Goal: Task Accomplishment & Management: Use online tool/utility

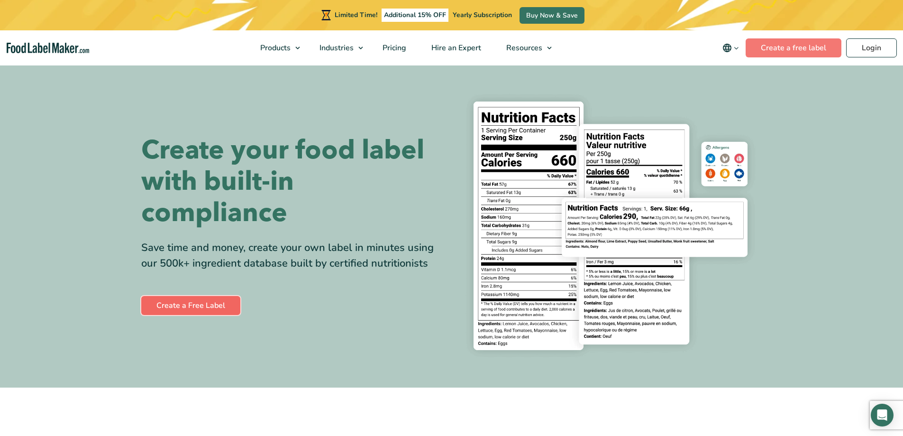
click at [214, 308] on link "Create a Free Label" at bounding box center [190, 305] width 99 height 19
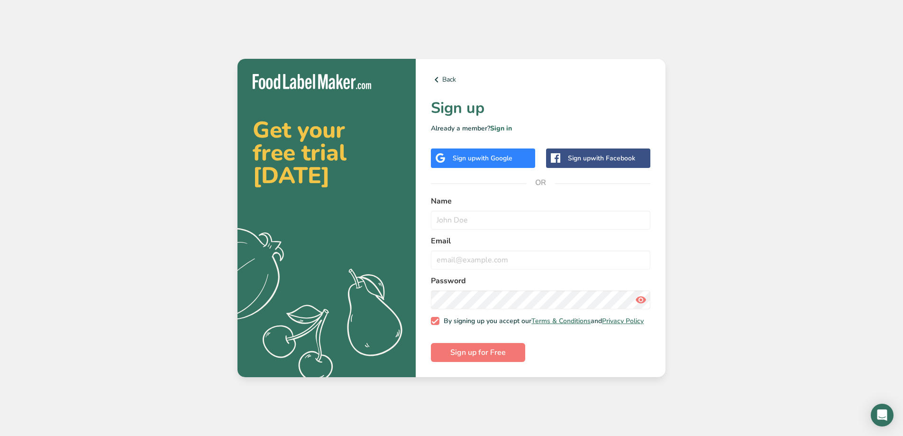
click at [530, 155] on div "Sign up with Google" at bounding box center [483, 157] width 104 height 19
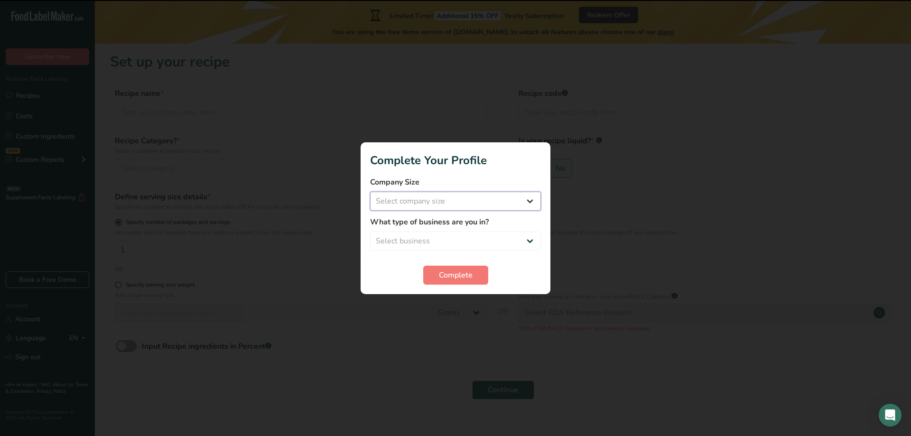
click at [501, 201] on select "Select company size Fewer than 10 Employees 10 to 50 Employees 51 to 500 Employ…" at bounding box center [455, 201] width 171 height 19
select select "1"
click at [370, 192] on select "Select company size Fewer than 10 Employees 10 to 50 Employees 51 to 500 Employ…" at bounding box center [455, 201] width 171 height 19
click at [447, 245] on select "Select business Packaged Food Manufacturer Restaurant & Cafe Bakery Meal Plans …" at bounding box center [455, 240] width 171 height 19
select select "3"
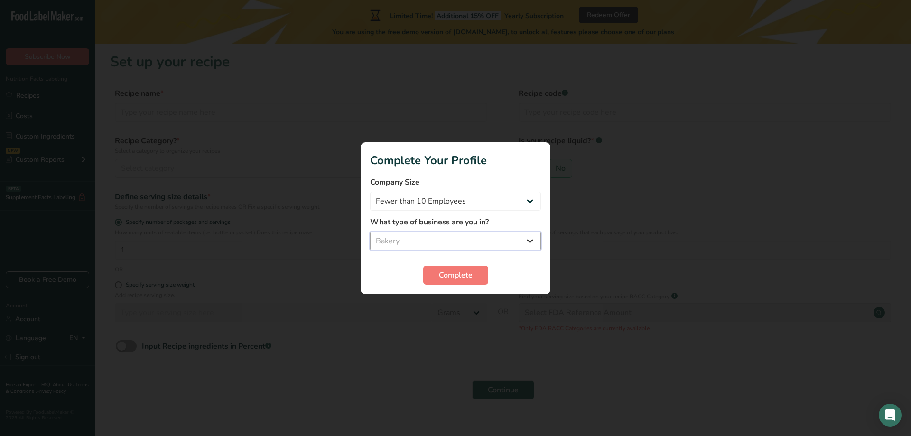
click at [370, 231] on select "Select business Packaged Food Manufacturer Restaurant & Cafe Bakery Meal Plans …" at bounding box center [455, 240] width 171 height 19
click at [473, 240] on select "Packaged Food Manufacturer Restaurant & Cafe Bakery Meal Plans & Catering Compa…" at bounding box center [455, 240] width 171 height 19
click at [528, 175] on section "Complete Your Profile Company Size Fewer than 10 Employees 10 to 50 Employees 5…" at bounding box center [455, 218] width 190 height 152
click at [453, 273] on span "Complete" at bounding box center [456, 274] width 34 height 11
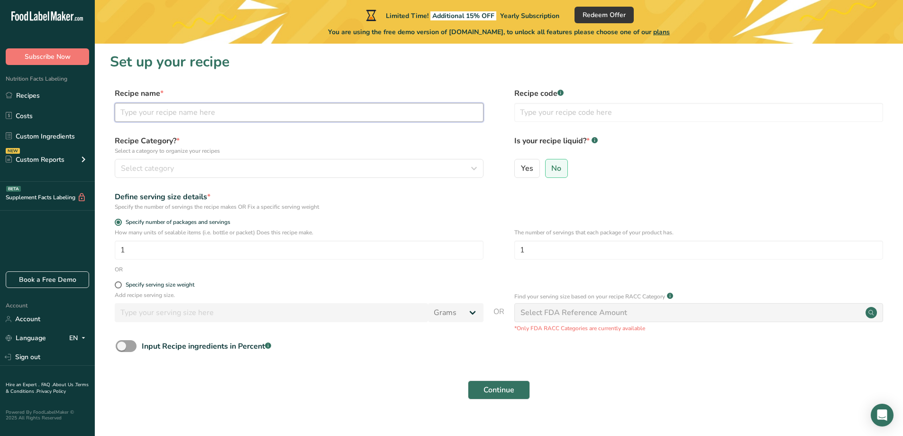
click at [245, 110] on input "text" at bounding box center [299, 112] width 369 height 19
paste input "Chewy Peanut Butter Cookies"
type input "Chewy Peanut Butter Cookies"
click at [183, 167] on div "Select category" at bounding box center [296, 168] width 351 height 11
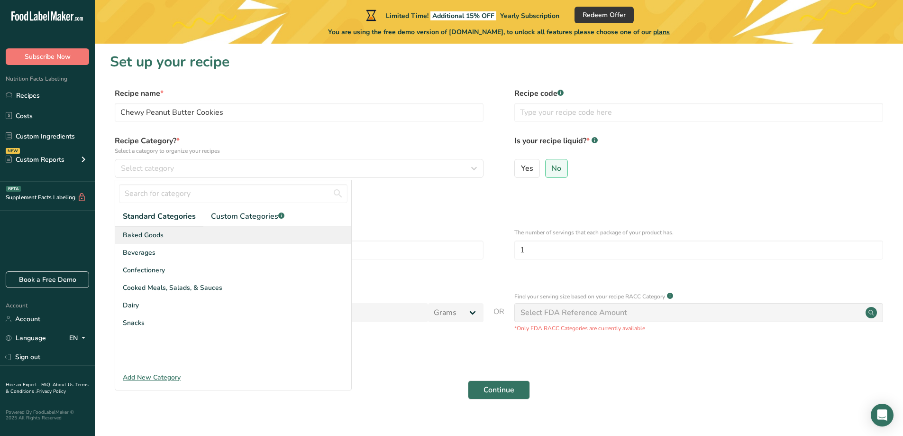
click at [157, 231] on span "Baked Goods" at bounding box center [143, 235] width 41 height 10
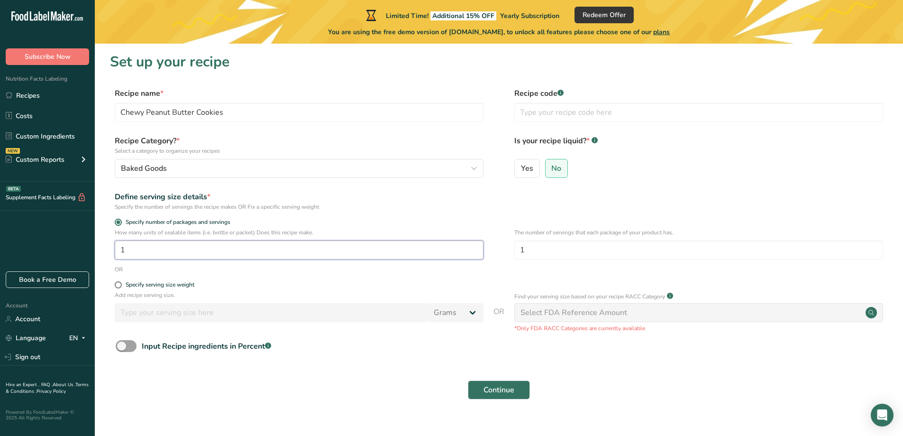
click at [139, 246] on input "1" at bounding box center [299, 249] width 369 height 19
click at [139, 247] on input "1" at bounding box center [299, 249] width 369 height 19
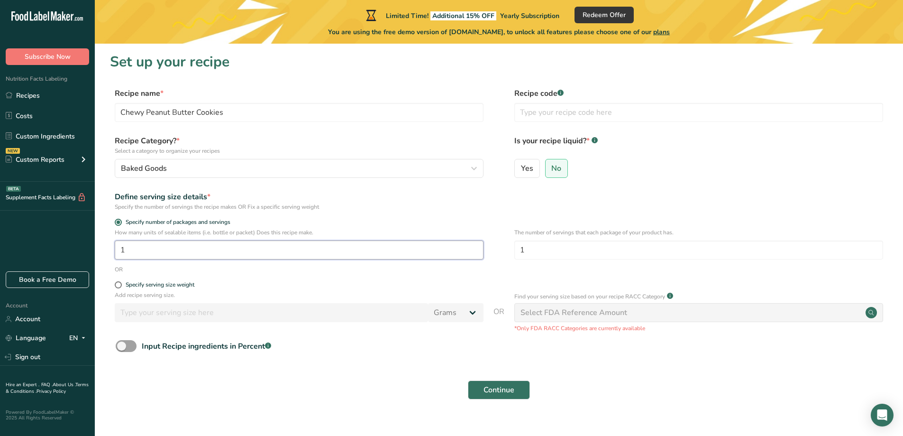
click at [139, 247] on input "1" at bounding box center [299, 249] width 369 height 19
click at [151, 249] on input "40" at bounding box center [299, 249] width 369 height 19
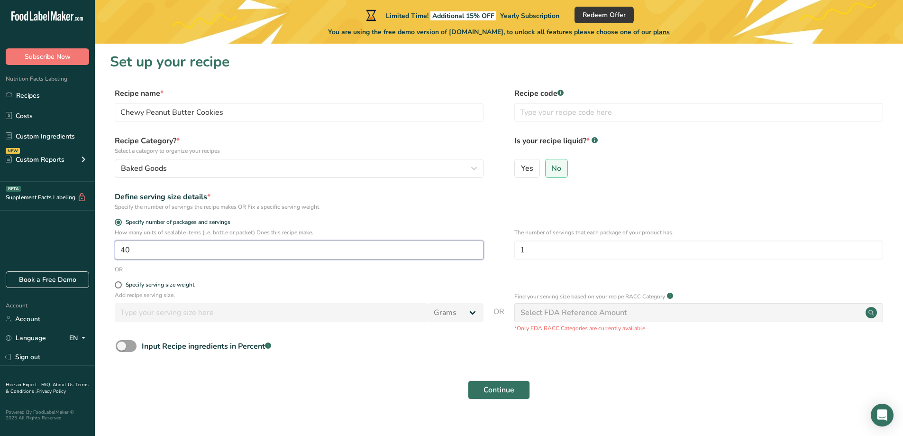
click at [151, 249] on input "40" at bounding box center [299, 249] width 369 height 19
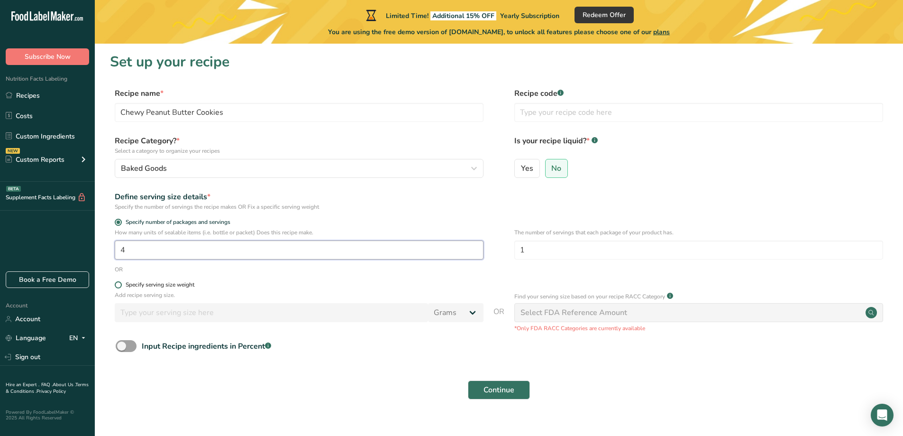
type input "4"
click at [156, 285] on div "Specify serving size weight" at bounding box center [160, 284] width 69 height 7
click at [121, 285] on input "Specify serving size weight" at bounding box center [118, 285] width 6 height 6
radio input "true"
radio input "false"
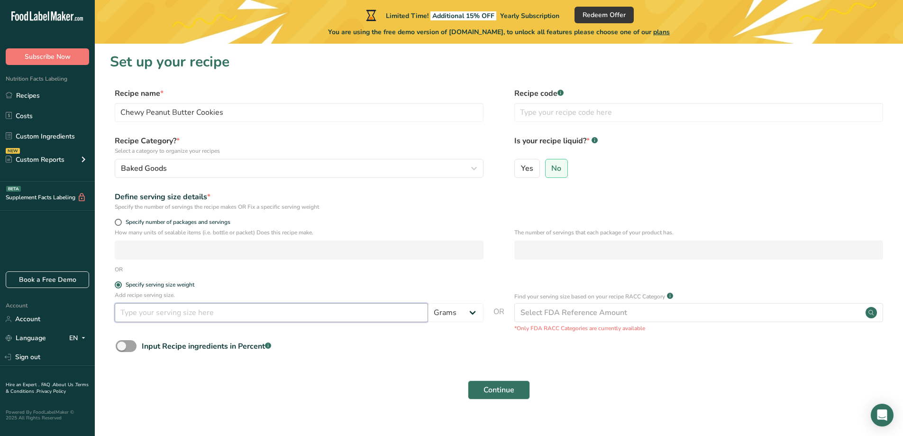
click at [156, 311] on input "number" at bounding box center [271, 312] width 313 height 19
type input "2.5"
click at [448, 313] on select "Grams kg mg mcg lb oz l mL fl oz tbsp tsp cup qt gallon" at bounding box center [455, 312] width 55 height 19
select select "5"
click at [428, 303] on select "Grams kg mg mcg lb oz l mL fl oz tbsp tsp cup qt gallon" at bounding box center [455, 312] width 55 height 19
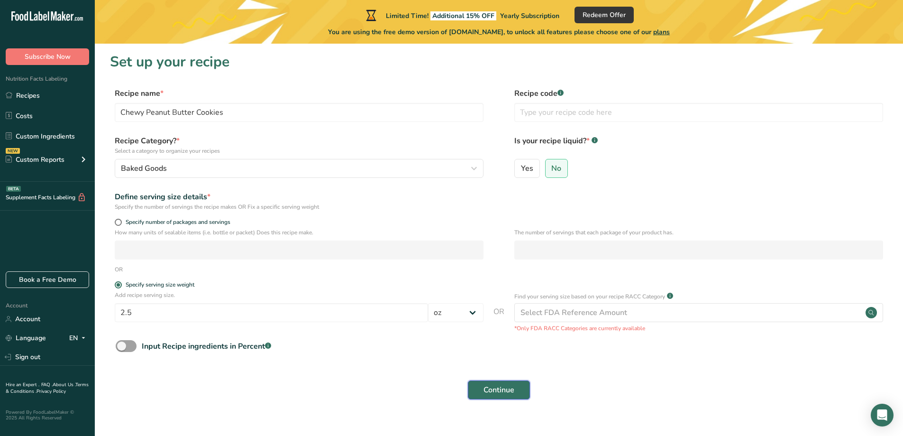
click at [505, 389] on span "Continue" at bounding box center [499, 389] width 31 height 11
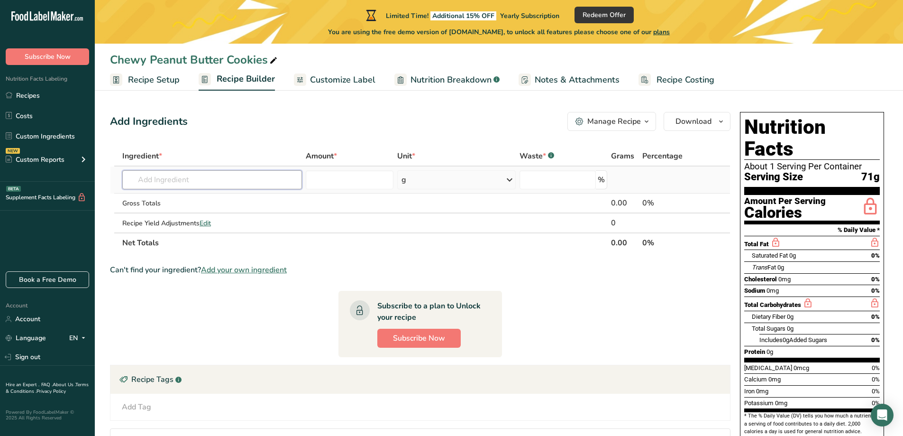
click at [236, 175] on input "text" at bounding box center [212, 179] width 180 height 19
paste input "creamy peanut butter"
drag, startPoint x: 165, startPoint y: 179, endPoint x: 102, endPoint y: 181, distance: 62.6
click at [102, 181] on section "Add Ingredients Manage Recipe Delete Recipe Duplicate Recipe Scale Recipe Save …" at bounding box center [499, 314] width 809 height 443
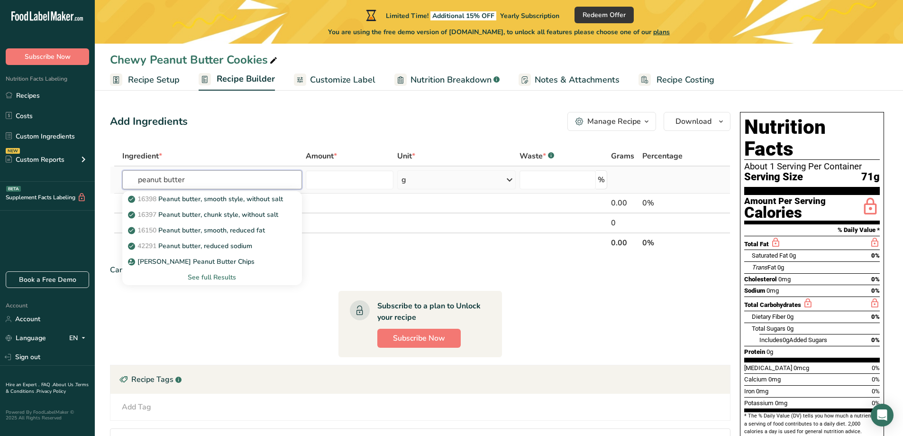
type input "peanut butter"
click at [235, 276] on div "See full Results" at bounding box center [212, 277] width 165 height 10
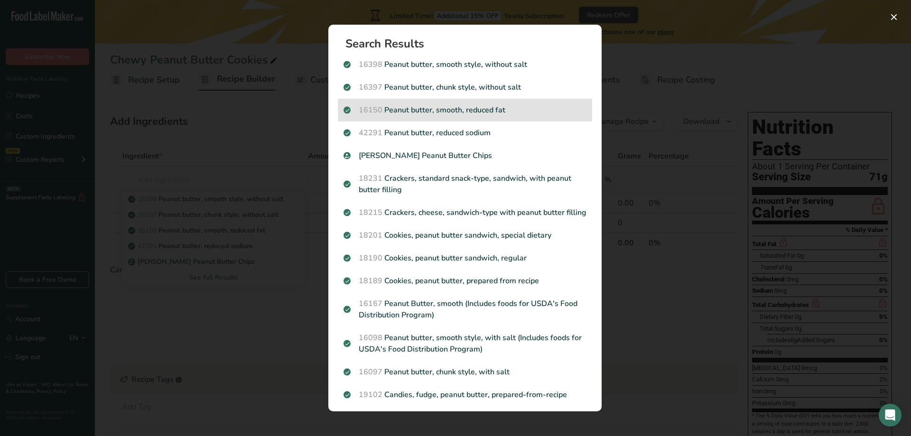
click at [429, 110] on p "16150 Peanut butter, smooth, reduced fat" at bounding box center [464, 109] width 243 height 11
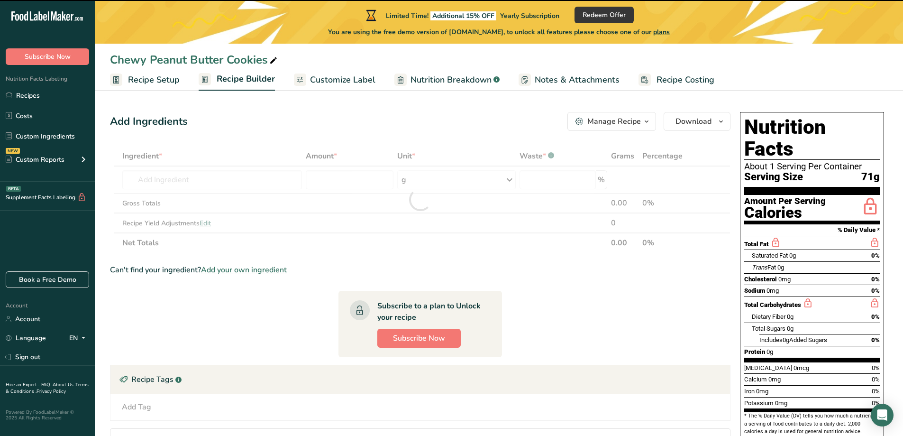
type input "0"
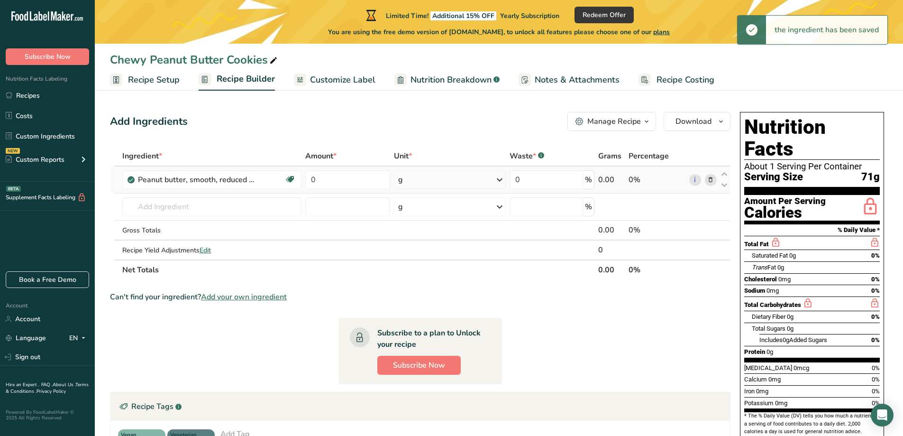
click at [456, 188] on div "g" at bounding box center [450, 179] width 112 height 19
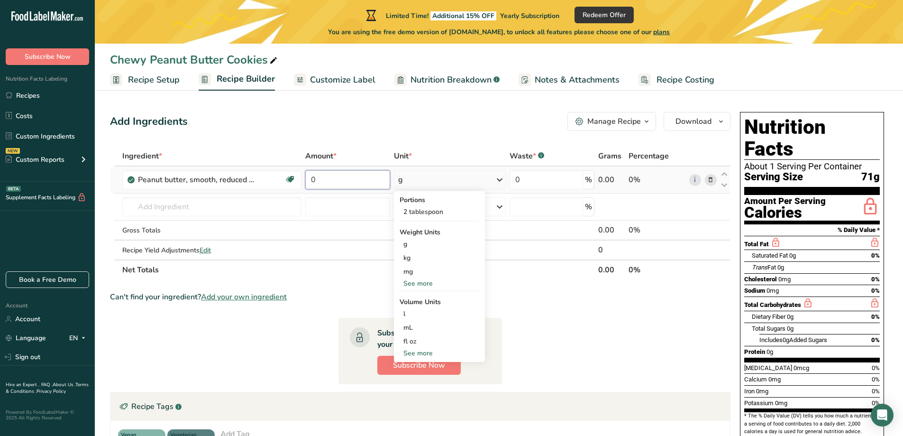
click at [370, 182] on input "0" at bounding box center [347, 179] width 84 height 19
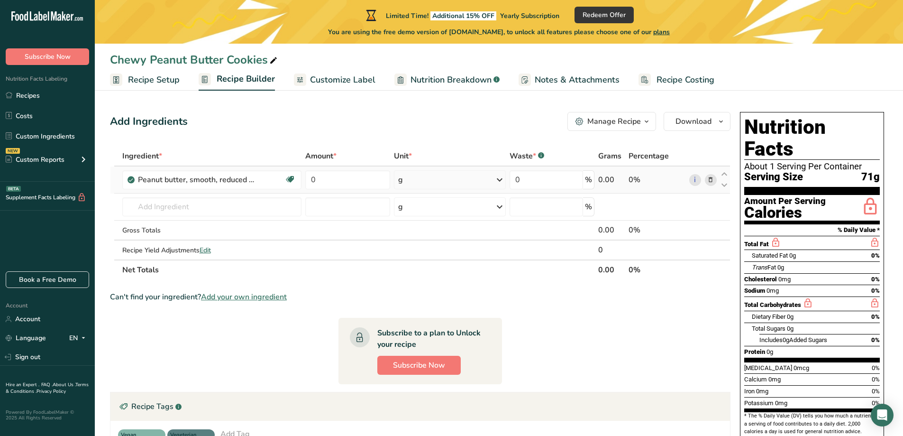
click at [424, 181] on div "Ingredient * Amount * Unit * Waste * .a-a{fill:#347362;}.b-a{fill:#fff;} Grams …" at bounding box center [420, 213] width 621 height 134
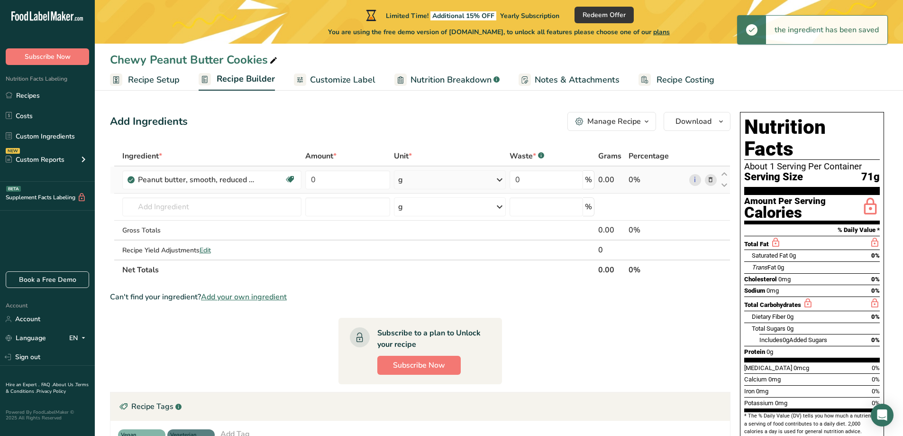
click at [424, 181] on div "g" at bounding box center [450, 179] width 112 height 19
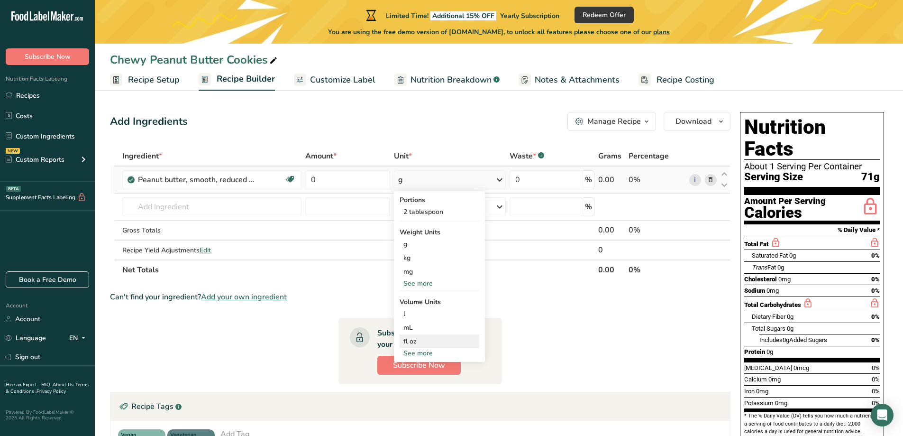
click at [416, 342] on div "fl oz" at bounding box center [440, 341] width 72 height 10
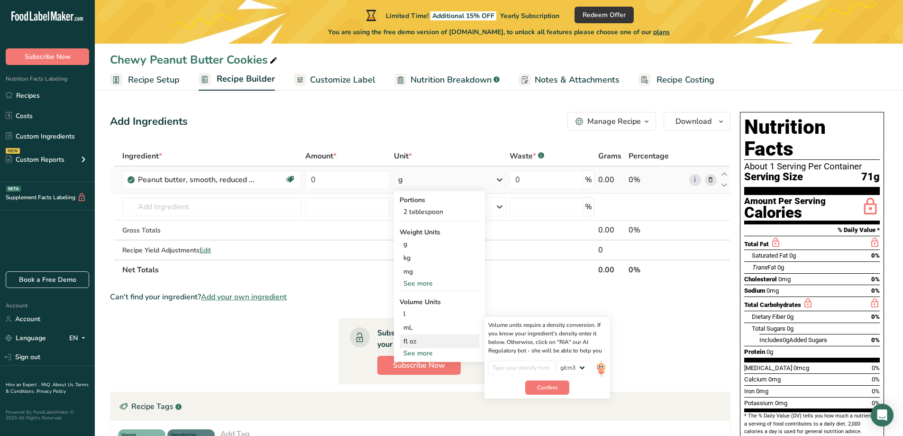
click at [425, 343] on div "fl oz" at bounding box center [440, 341] width 72 height 10
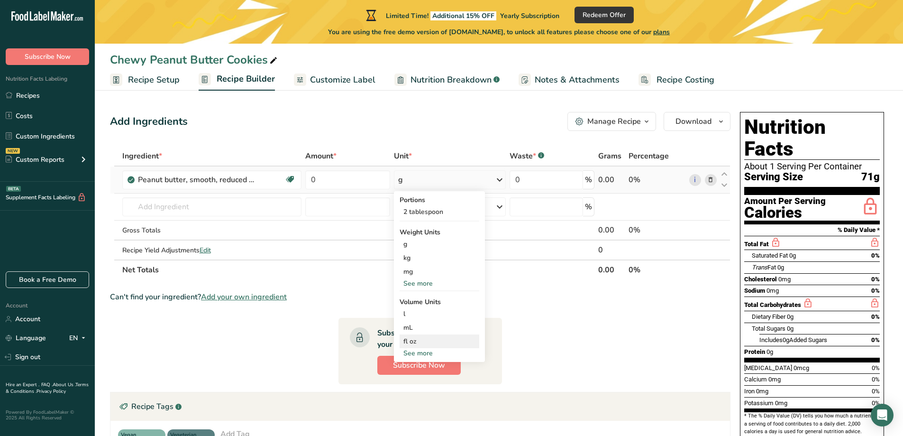
click at [424, 343] on div "fl oz" at bounding box center [440, 341] width 72 height 10
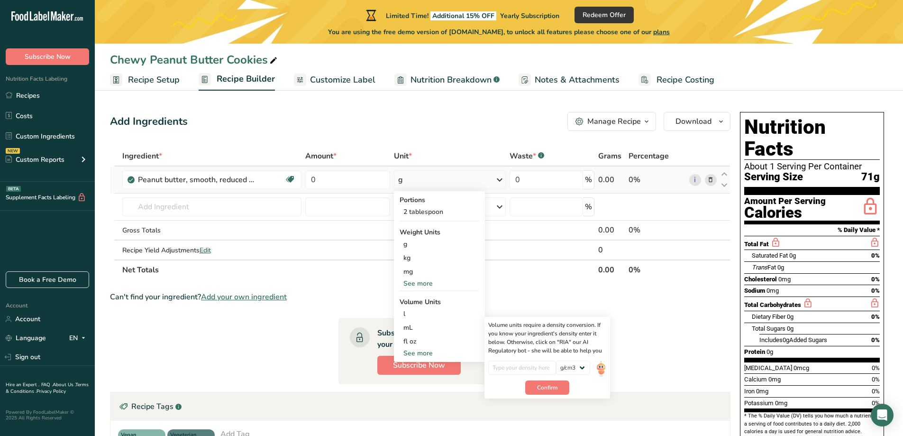
click at [436, 283] on div "See more" at bounding box center [440, 283] width 80 height 10
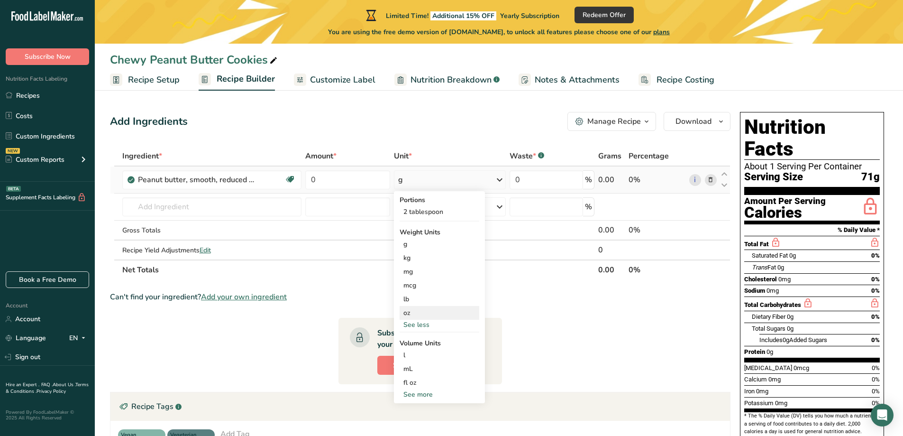
click at [436, 312] on div "oz" at bounding box center [440, 313] width 80 height 14
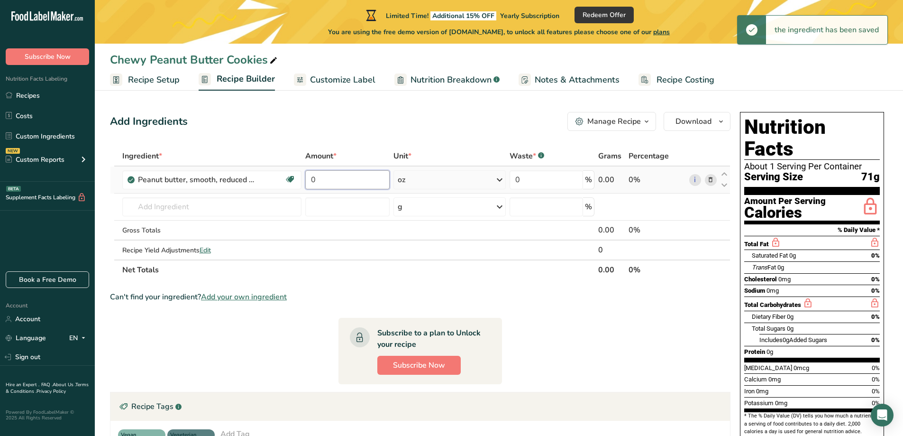
click at [365, 183] on input "0" at bounding box center [347, 179] width 84 height 19
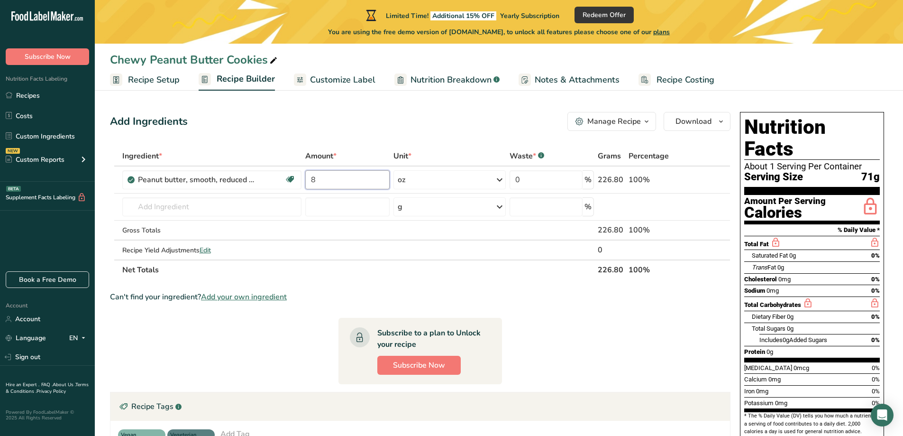
type input "8"
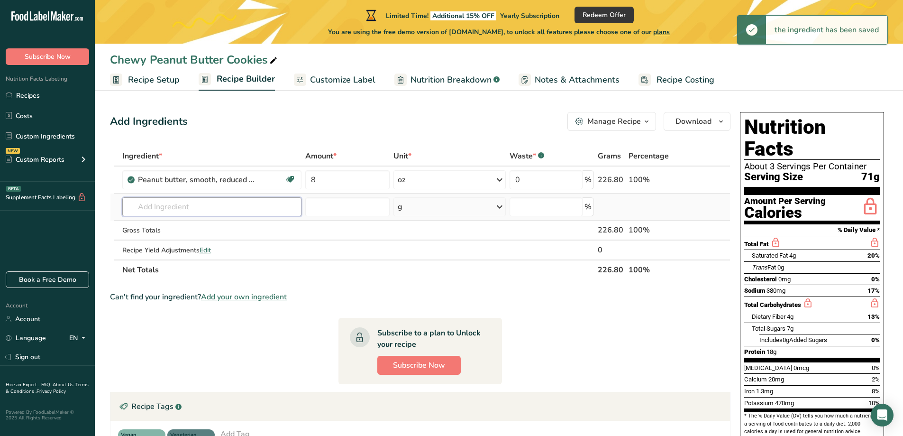
click at [225, 203] on div "Ingredient * Amount * Unit * Waste * .a-a{fill:#347362;}.b-a{fill:#fff;} Grams …" at bounding box center [420, 213] width 621 height 134
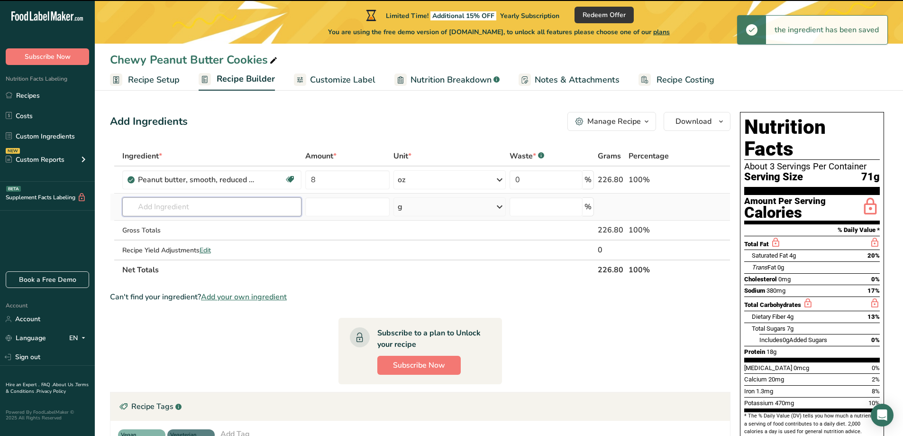
paste input "butter, softened"
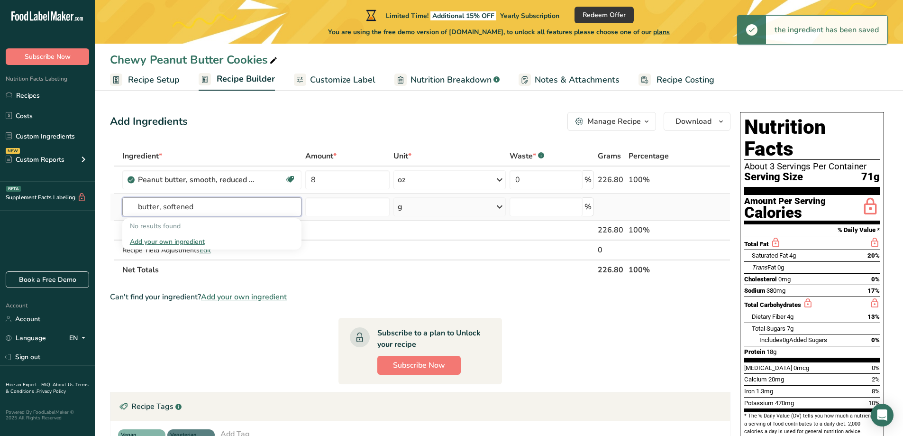
click at [225, 203] on input "butter, softened" at bounding box center [212, 206] width 180 height 19
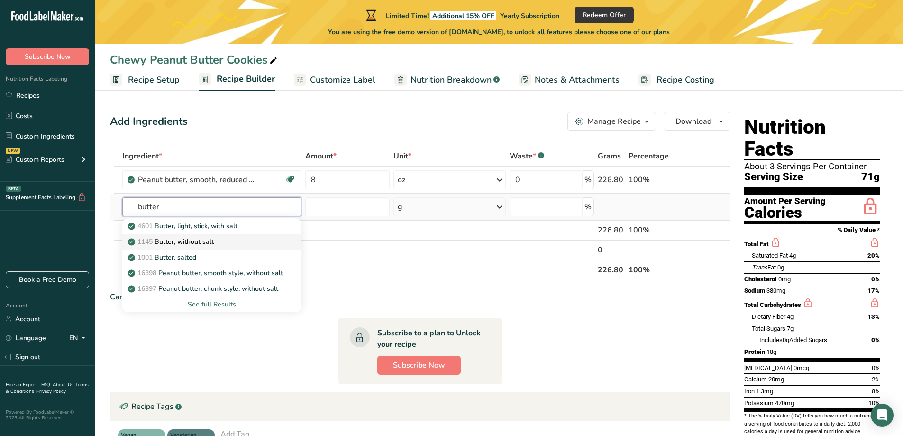
type input "butter"
click at [209, 244] on p "1145 Butter, without salt" at bounding box center [172, 242] width 84 height 10
type input "Butter, without salt"
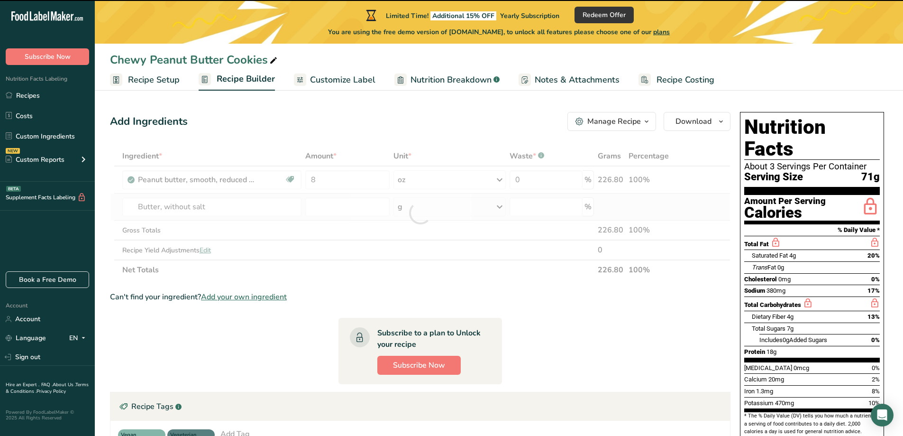
type input "0"
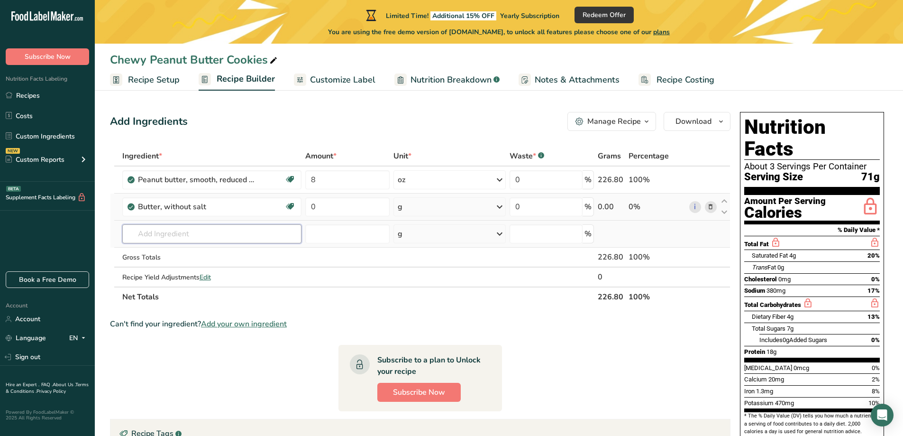
click at [160, 233] on input "text" at bounding box center [212, 233] width 180 height 19
paste input "granulated sugar"
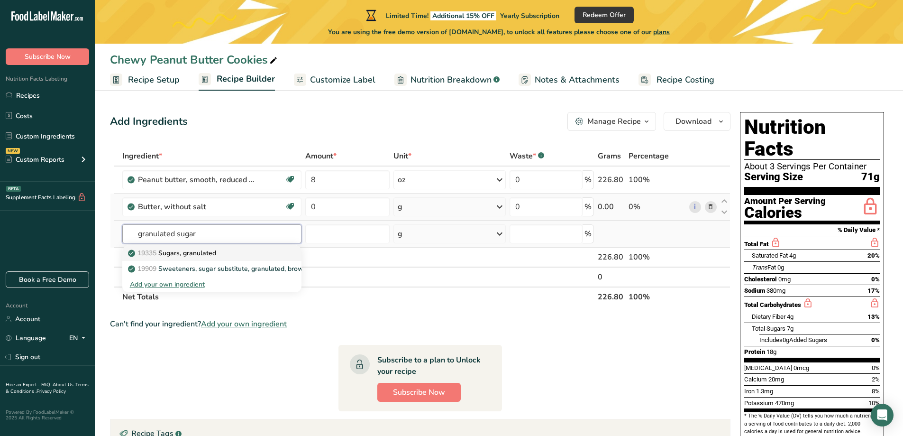
type input "granulated sugar"
click at [167, 249] on p "19335 Sugars, granulated" at bounding box center [173, 253] width 86 height 10
type input "Sugars, granulated"
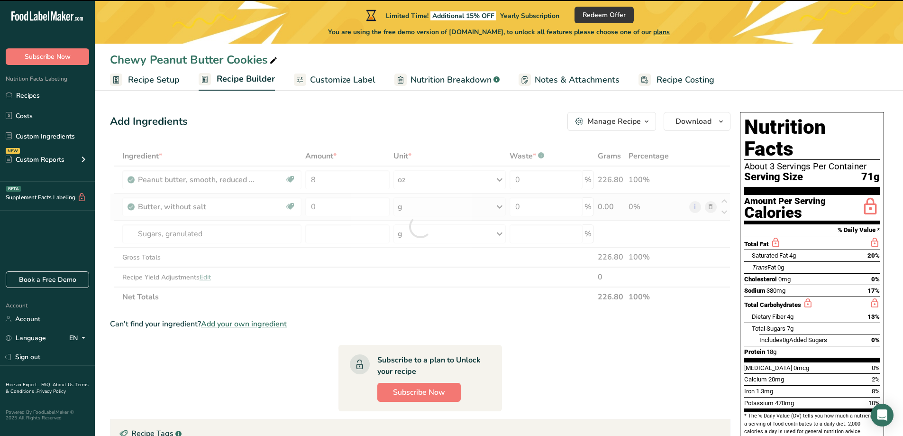
type input "0"
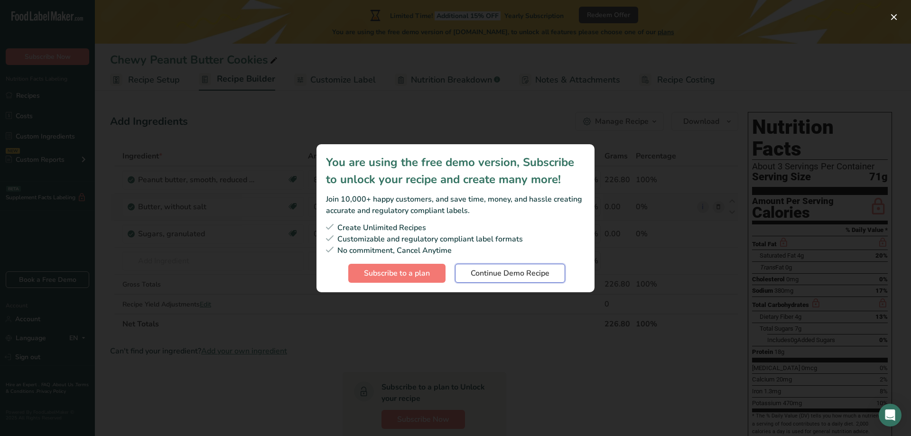
click at [516, 276] on span "Continue Demo Recipe" at bounding box center [509, 272] width 79 height 11
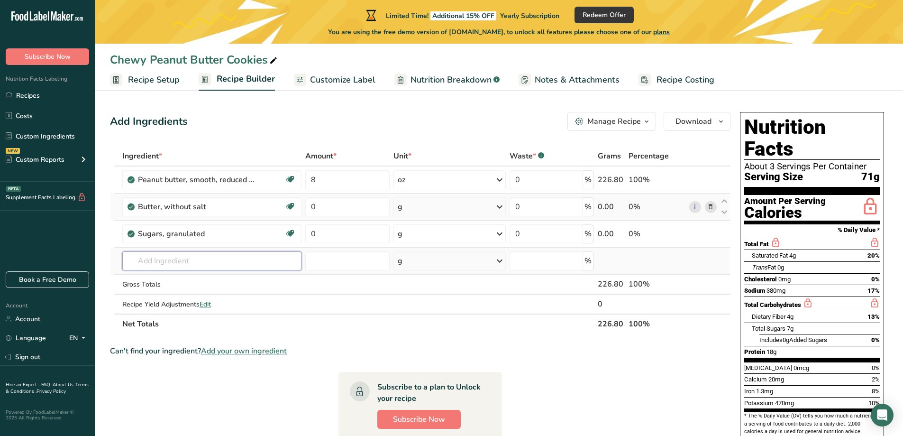
click at [195, 260] on input "text" at bounding box center [212, 260] width 180 height 19
paste input "brown sugar"
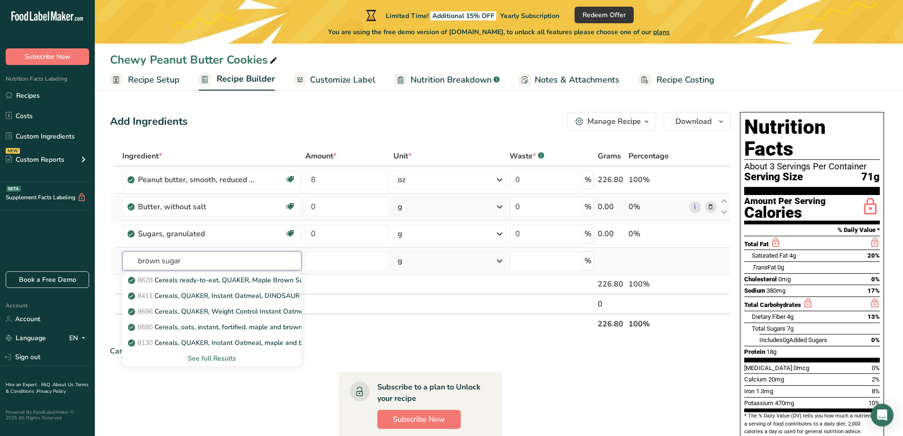
click at [139, 259] on input "brown sugar" at bounding box center [212, 260] width 180 height 19
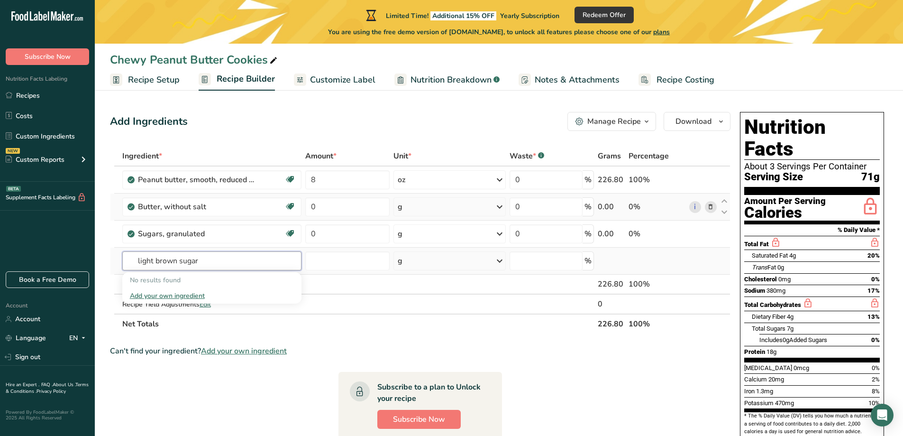
click at [147, 259] on input "light brown sugar" at bounding box center [212, 260] width 180 height 19
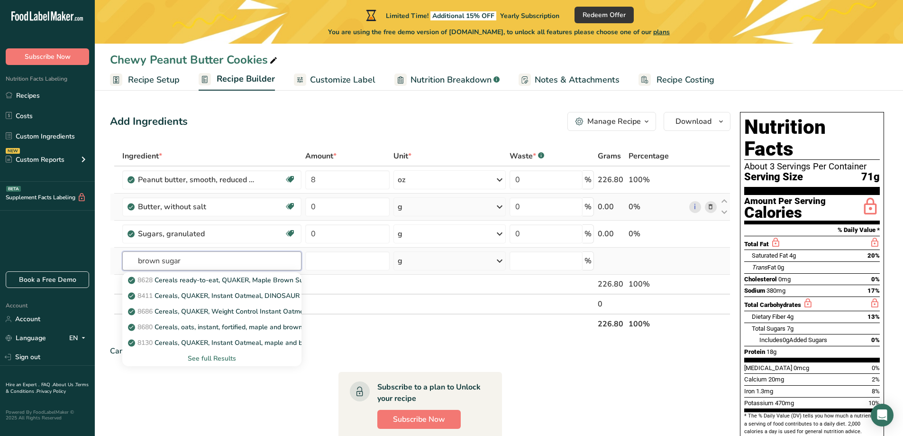
type input "brown sugar"
click at [203, 355] on div "See full Results" at bounding box center [212, 358] width 165 height 10
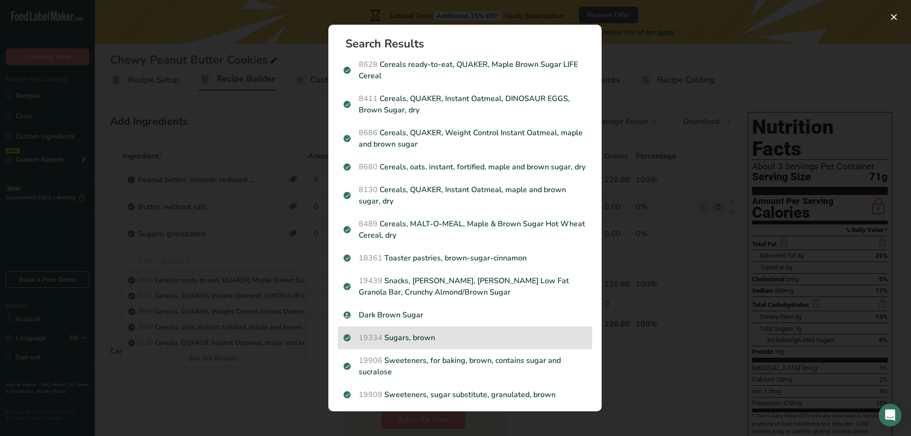
click at [433, 343] on p "19334 Sugars, brown" at bounding box center [464, 337] width 243 height 11
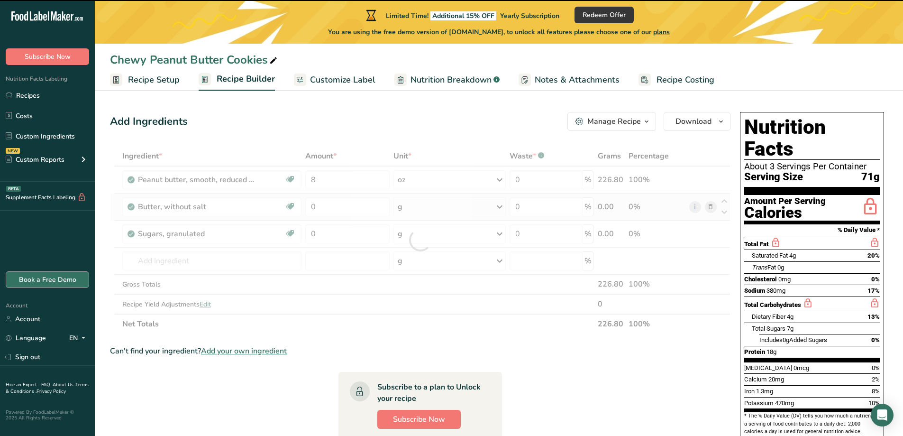
type input "0"
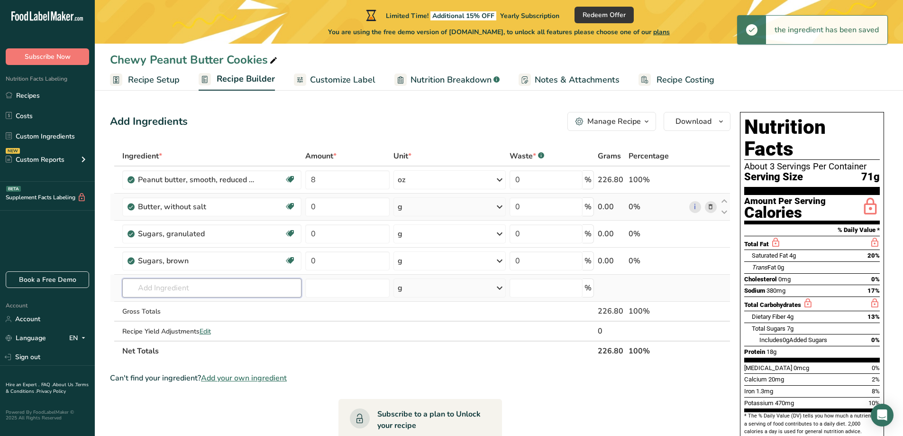
click at [218, 289] on input "text" at bounding box center [212, 287] width 180 height 19
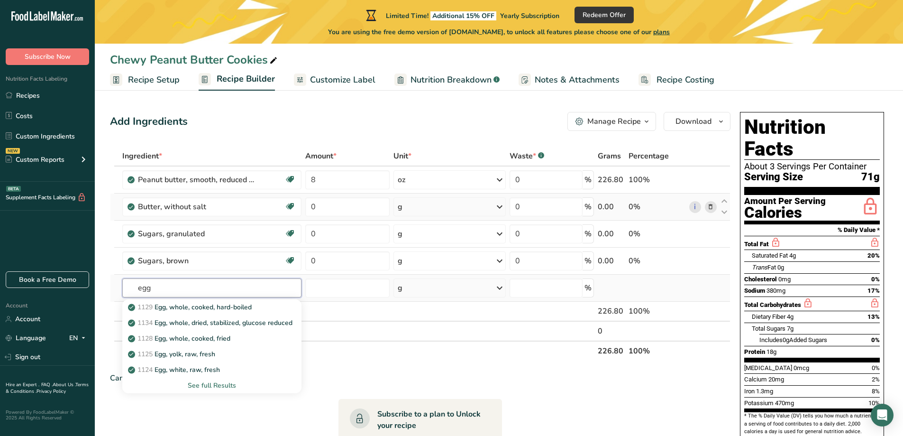
type input "egg"
click at [231, 386] on div "See full Results" at bounding box center [212, 385] width 165 height 10
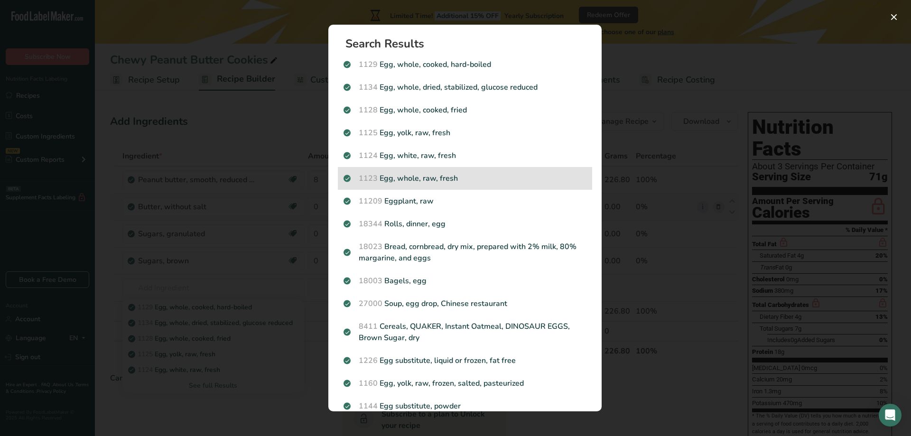
click at [475, 184] on p "1123 Egg, whole, raw, fresh" at bounding box center [464, 178] width 243 height 11
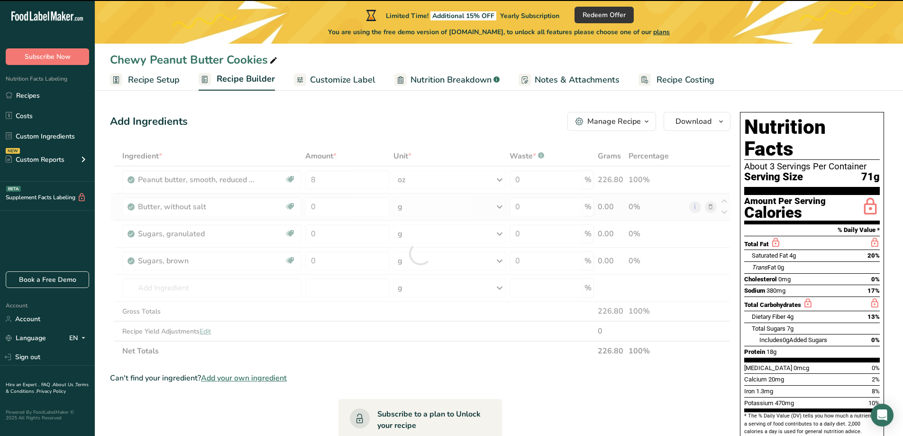
type input "0"
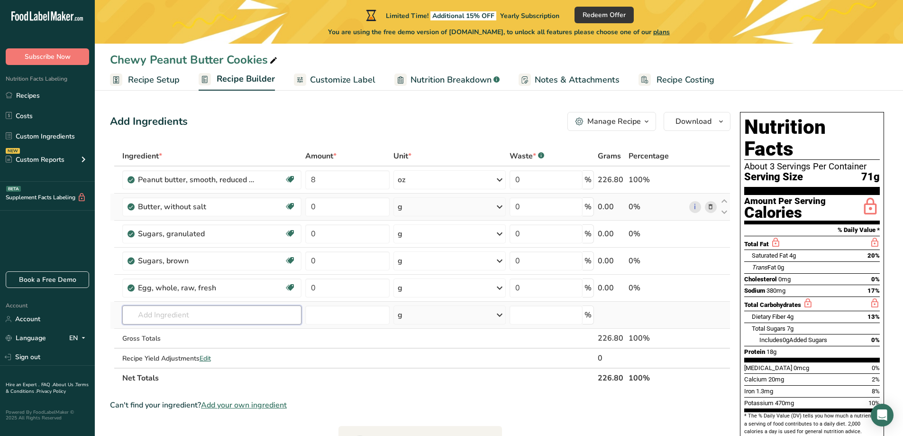
click at [230, 317] on input "text" at bounding box center [212, 314] width 180 height 19
paste input "vanilla extract"
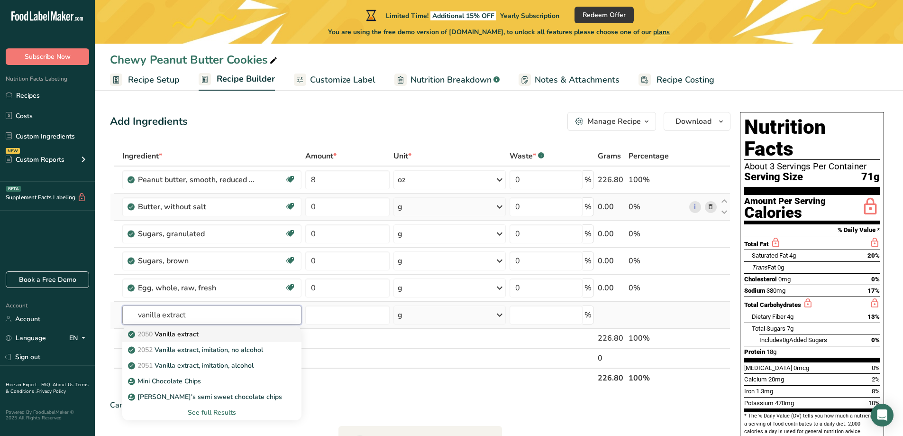
type input "vanilla extract"
click at [207, 332] on div "2050 Vanilla extract" at bounding box center [204, 334] width 149 height 10
type input "Vanilla extract"
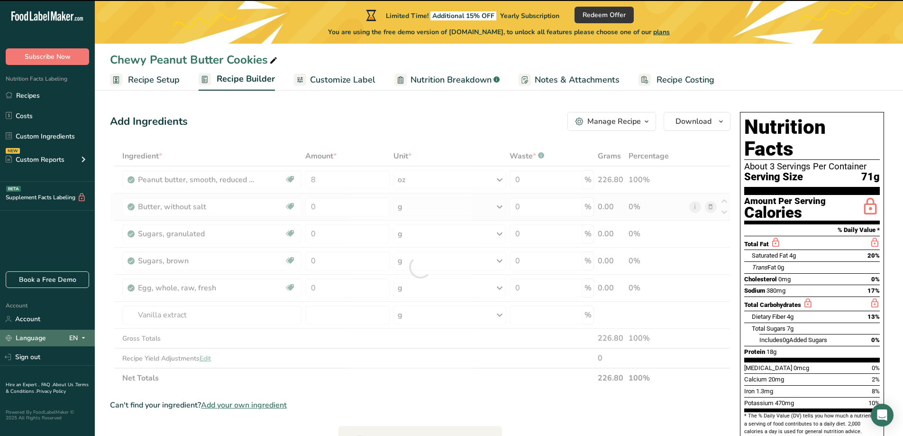
type input "0"
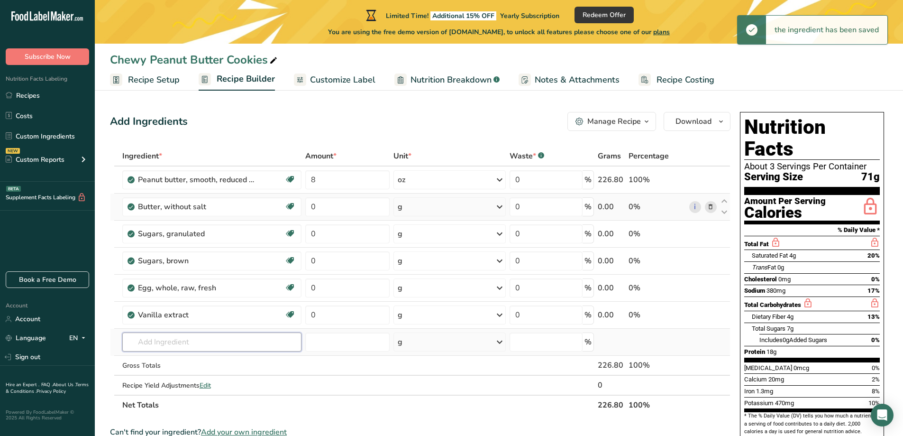
click at [236, 344] on input "text" at bounding box center [212, 341] width 180 height 19
paste input "all-purpose flour"
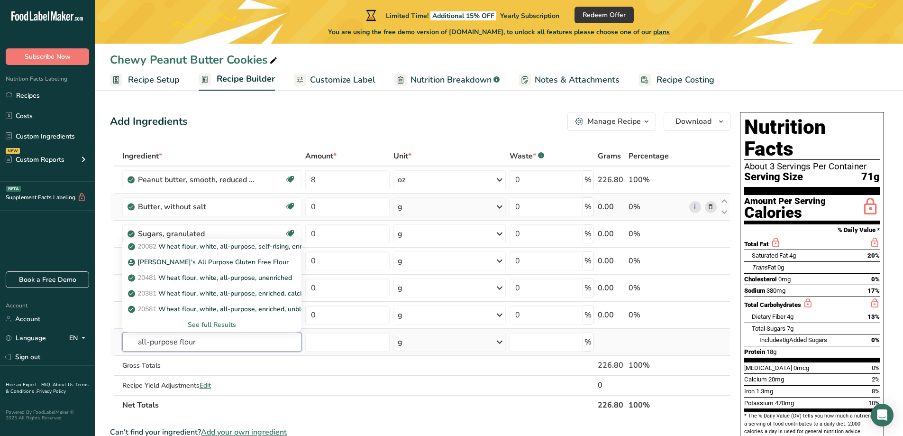
type input "all-purpose flour"
click at [228, 323] on div "See full Results" at bounding box center [212, 325] width 165 height 10
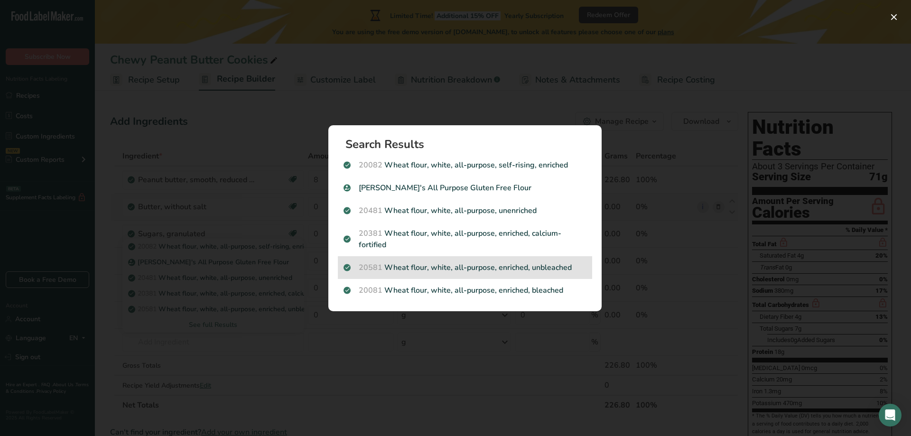
click at [473, 274] on div "20581 Wheat flour, white, all-purpose, enriched, unbleached" at bounding box center [465, 267] width 254 height 23
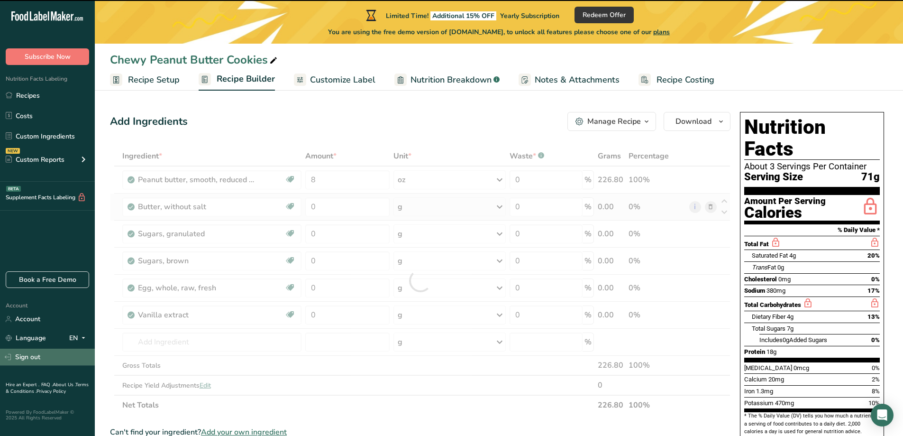
type input "0"
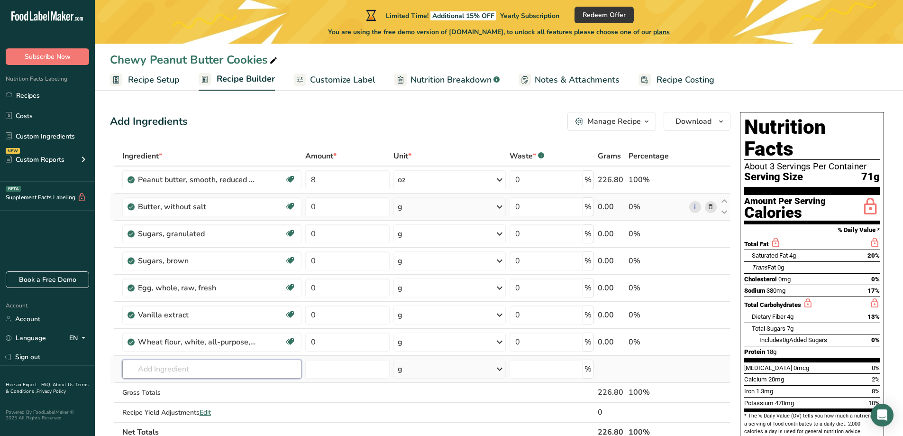
click at [182, 366] on input "text" at bounding box center [212, 368] width 180 height 19
paste input "baking soda"
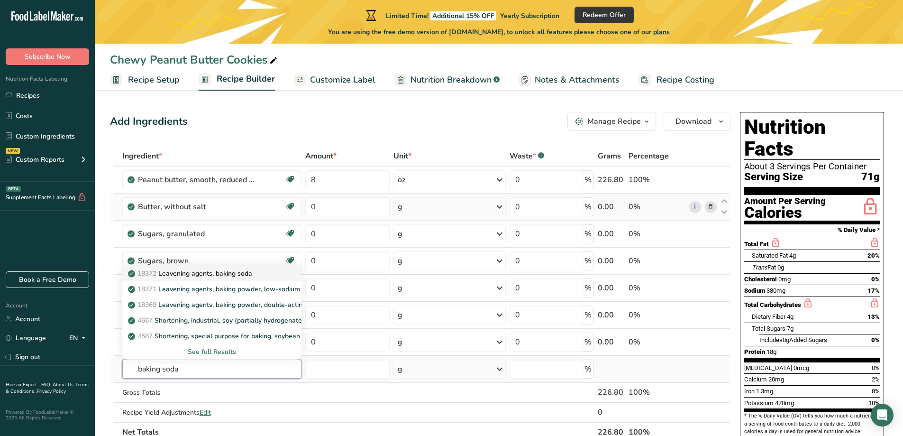
type input "baking soda"
click at [208, 274] on p "18372 Leavening agents, baking soda" at bounding box center [191, 273] width 122 height 10
type input "Leavening agents, baking soda"
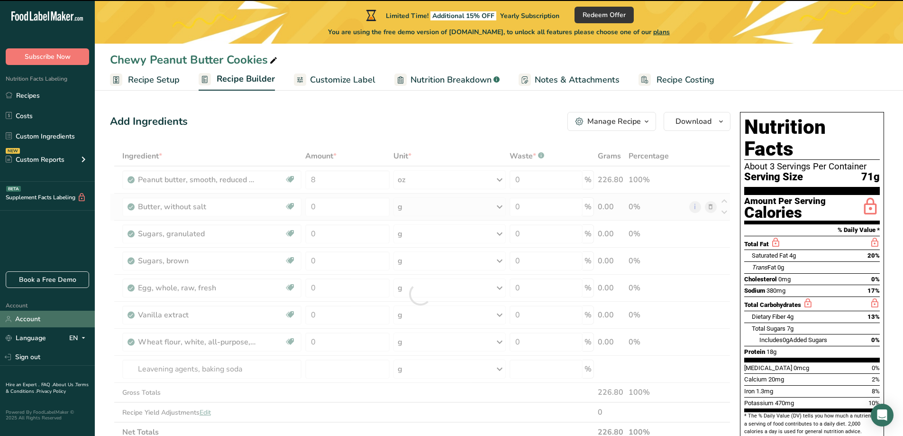
type input "0"
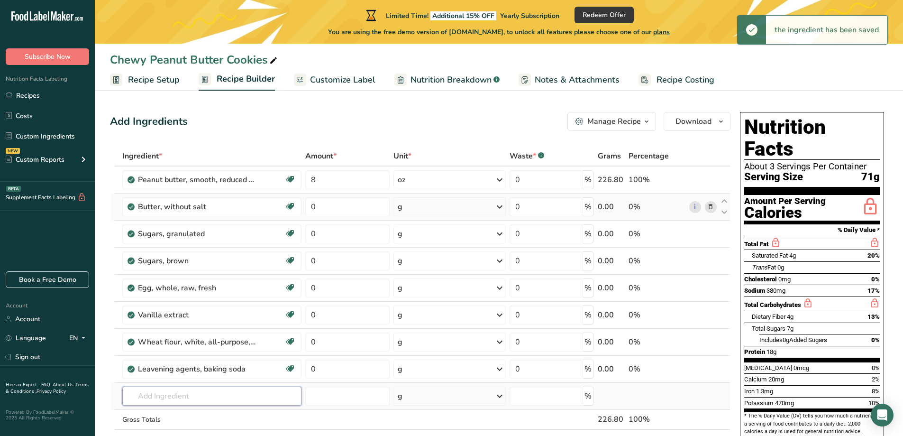
click at [238, 392] on input "text" at bounding box center [212, 396] width 180 height 19
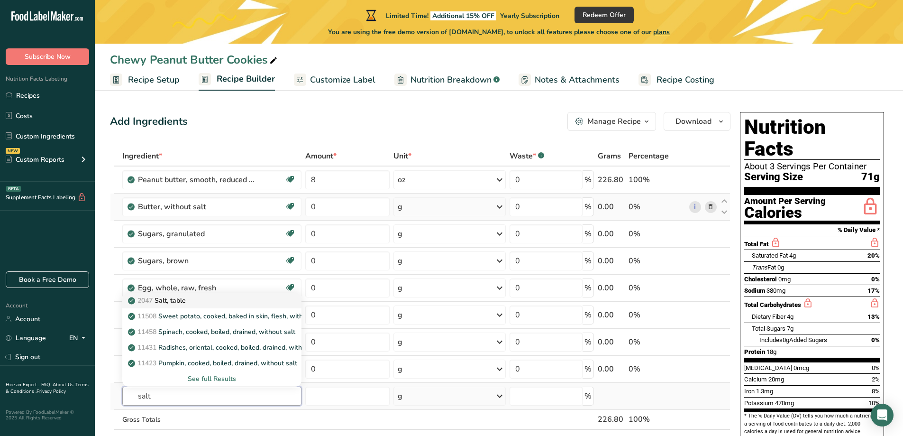
type input "salt"
click at [188, 301] on div "2047 Salt, table" at bounding box center [204, 300] width 149 height 10
type input "Salt, table"
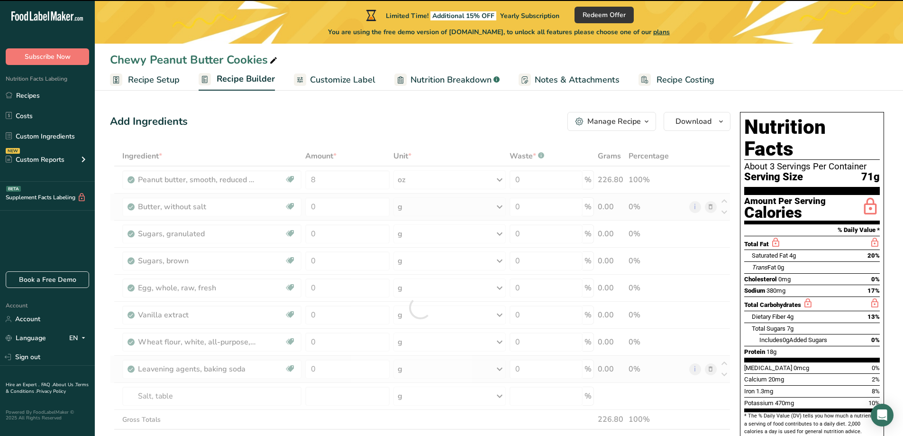
type input "0"
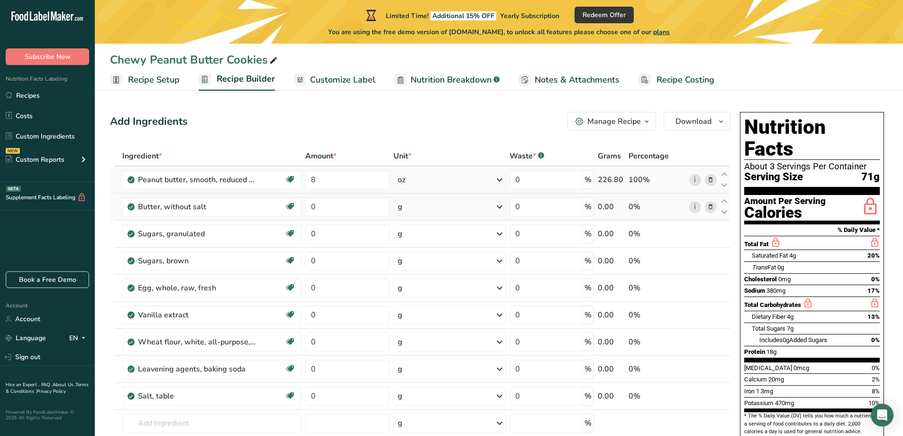
click at [490, 179] on div "oz" at bounding box center [450, 179] width 112 height 19
click at [408, 379] on div "fl oz" at bounding box center [439, 383] width 72 height 10
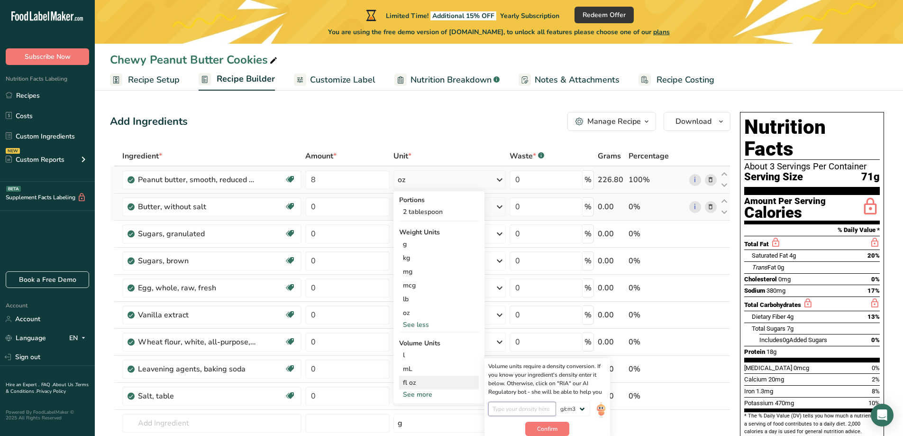
click at [517, 410] on input "number" at bounding box center [522, 409] width 68 height 14
click at [413, 245] on div "g" at bounding box center [439, 244] width 80 height 14
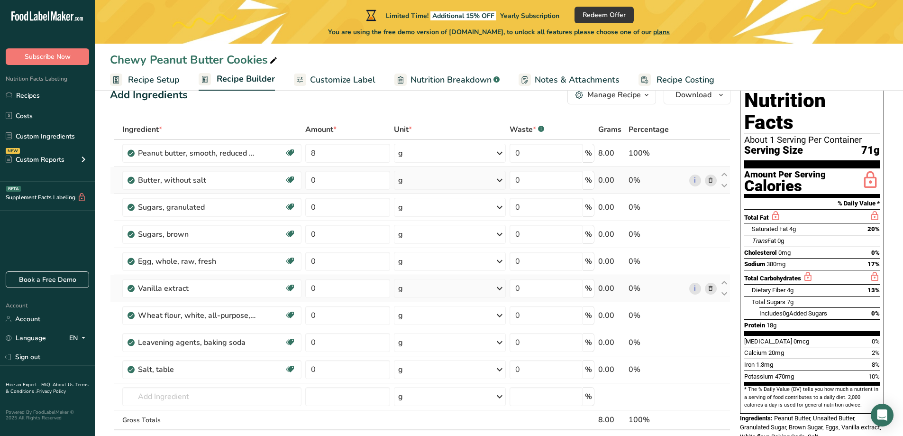
scroll to position [47, 0]
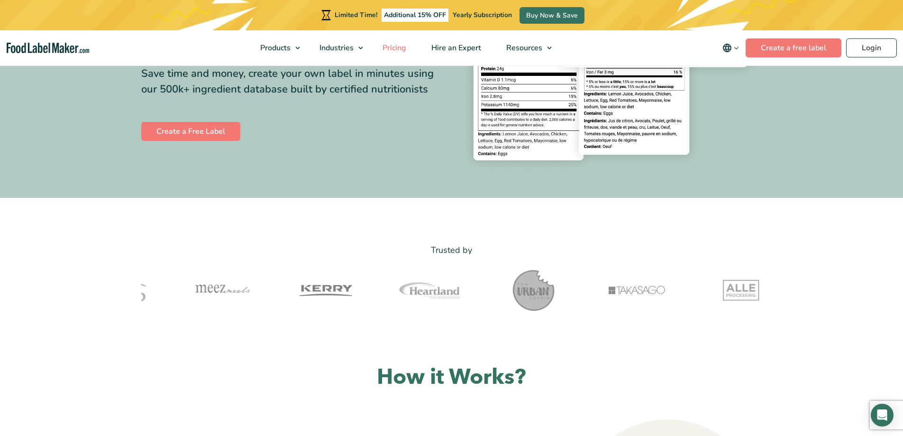
click at [389, 48] on span "Pricing" at bounding box center [394, 48] width 28 height 10
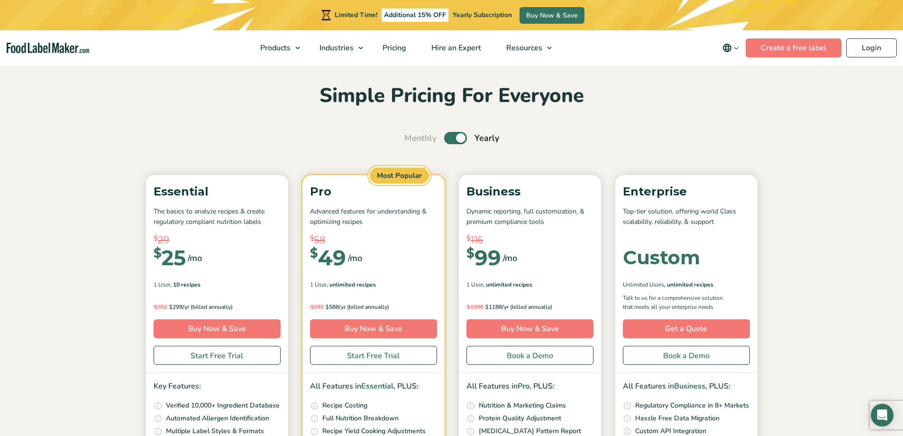
scroll to position [47, 0]
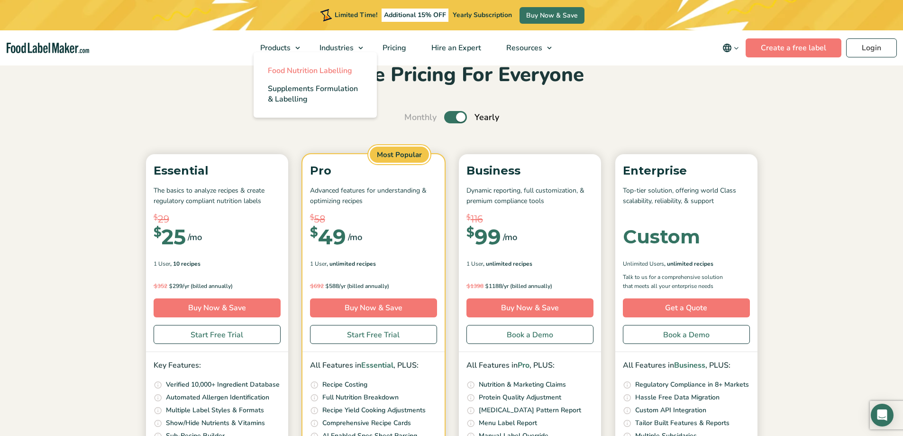
click at [282, 74] on span "Food Nutrition Labelling" at bounding box center [310, 70] width 84 height 10
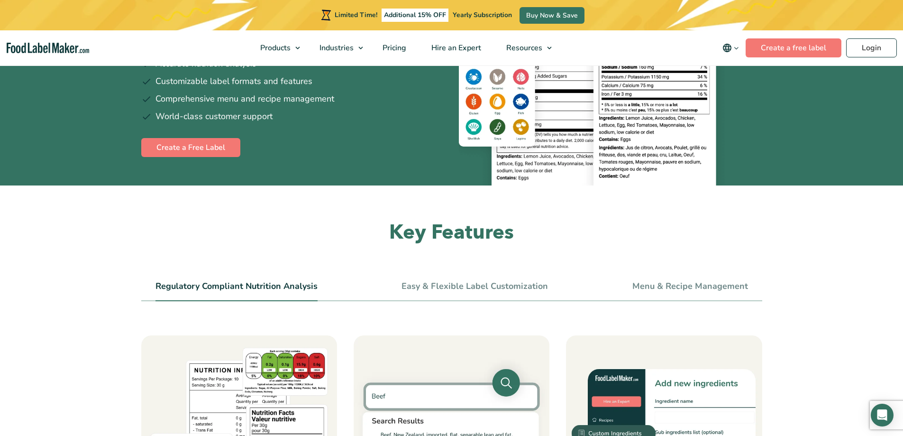
scroll to position [190, 0]
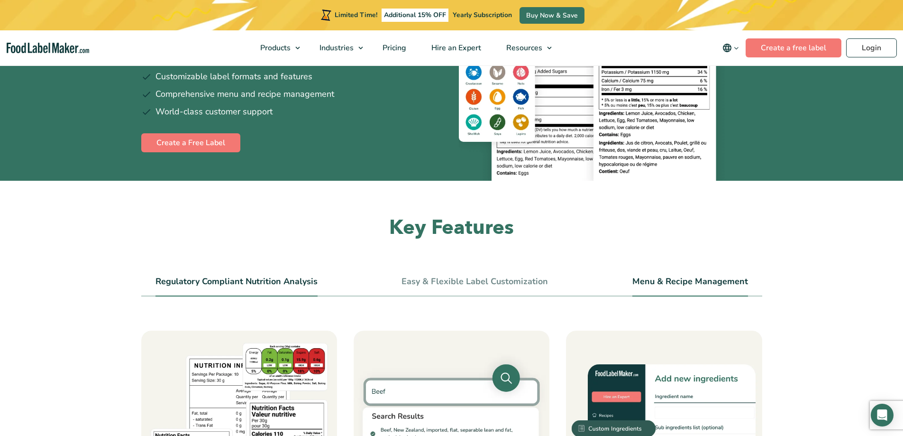
click at [705, 281] on link "Menu & Recipe Management" at bounding box center [691, 281] width 116 height 10
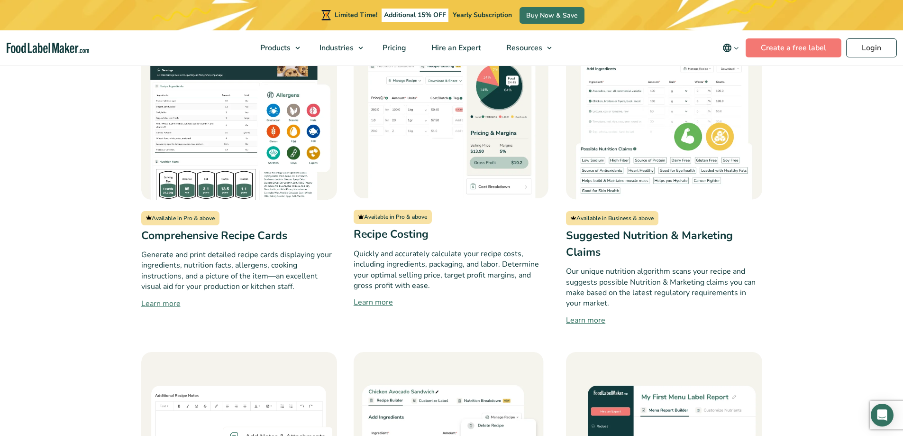
scroll to position [1186, 0]
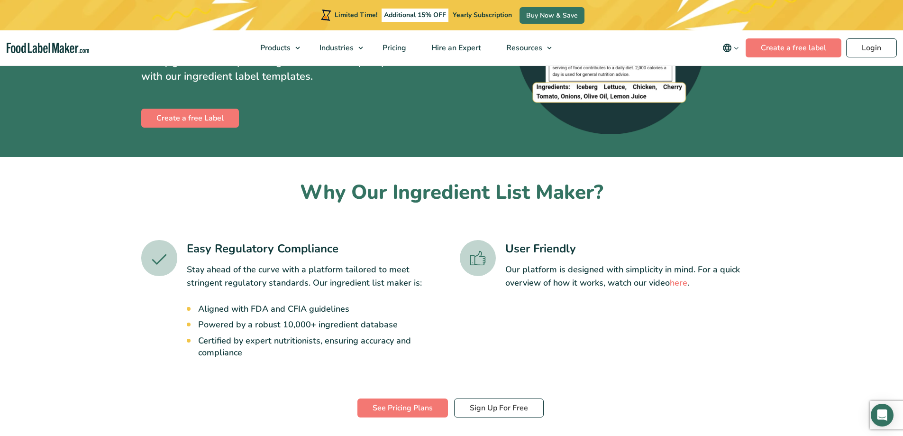
scroll to position [190, 0]
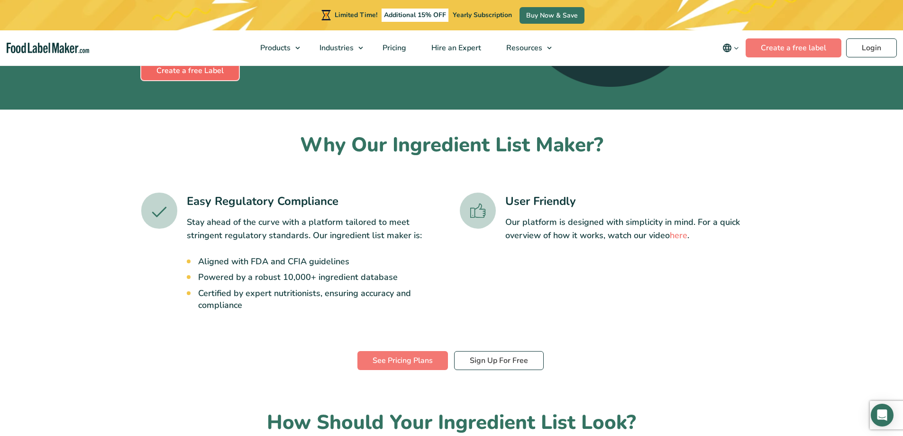
click at [193, 75] on link "Create a free Label" at bounding box center [190, 70] width 98 height 19
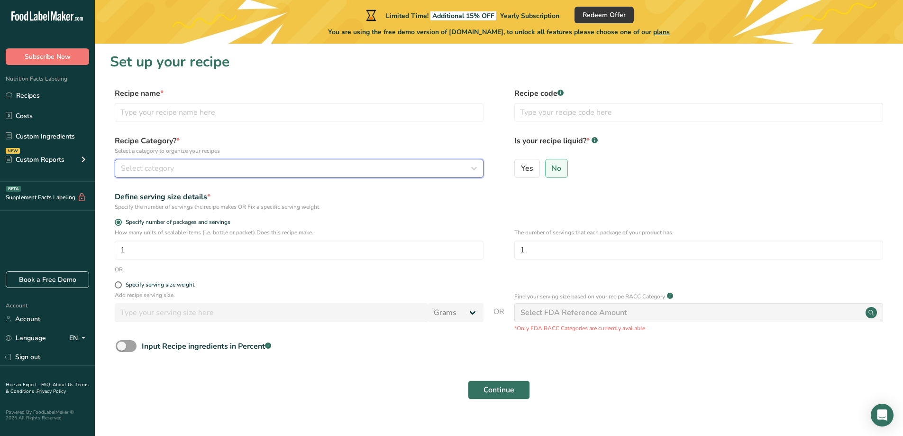
click at [195, 166] on div "Select category" at bounding box center [296, 168] width 351 height 11
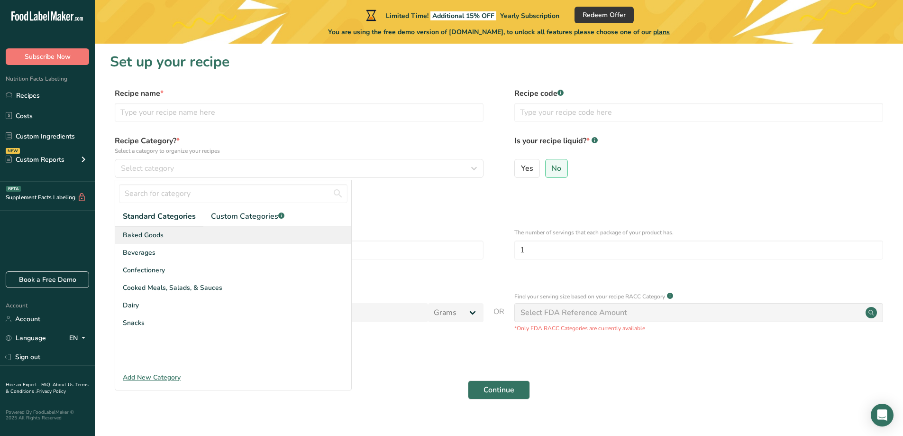
click at [155, 234] on span "Baked Goods" at bounding box center [143, 235] width 41 height 10
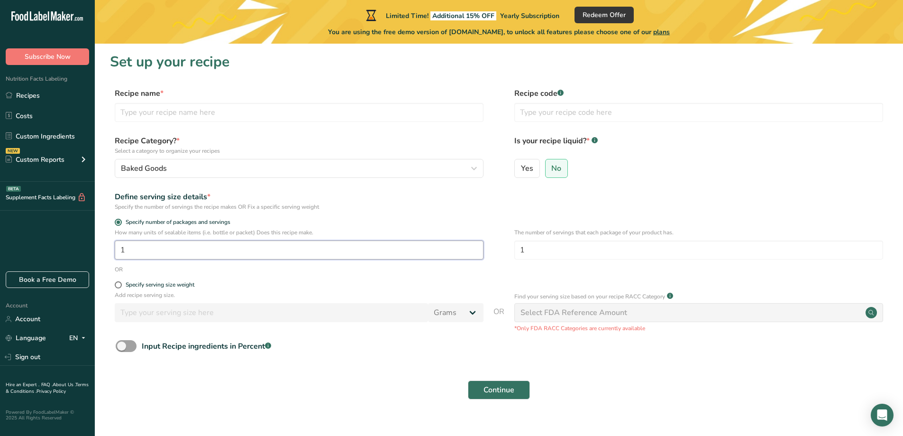
click at [167, 249] on input "1" at bounding box center [299, 249] width 369 height 19
click at [187, 110] on input "text" at bounding box center [299, 112] width 369 height 19
type input "Chewy Peanut Butter Cookies"
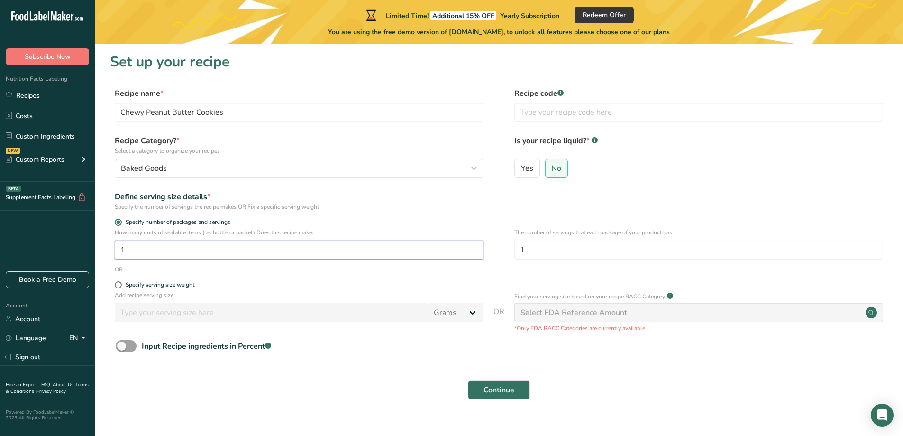
click at [442, 258] on input "1" at bounding box center [299, 249] width 369 height 19
click at [199, 249] on input "1" at bounding box center [299, 249] width 369 height 19
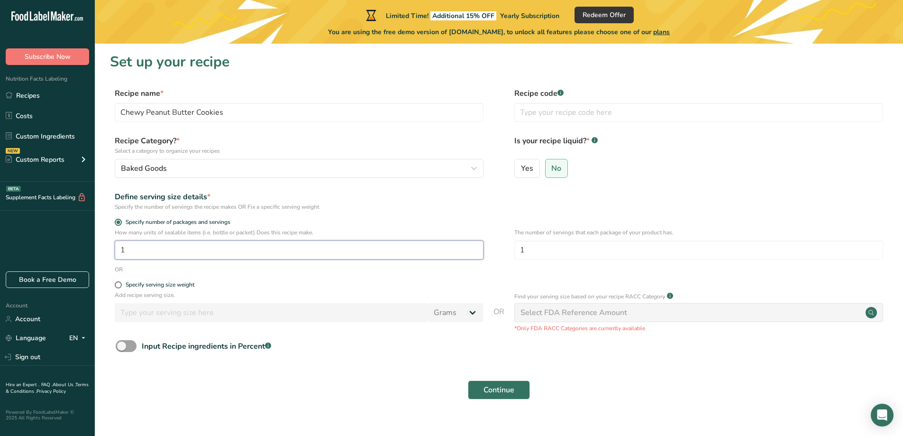
click at [199, 249] on input "1" at bounding box center [299, 249] width 369 height 19
type input "12"
click at [504, 393] on span "Continue" at bounding box center [499, 389] width 31 height 11
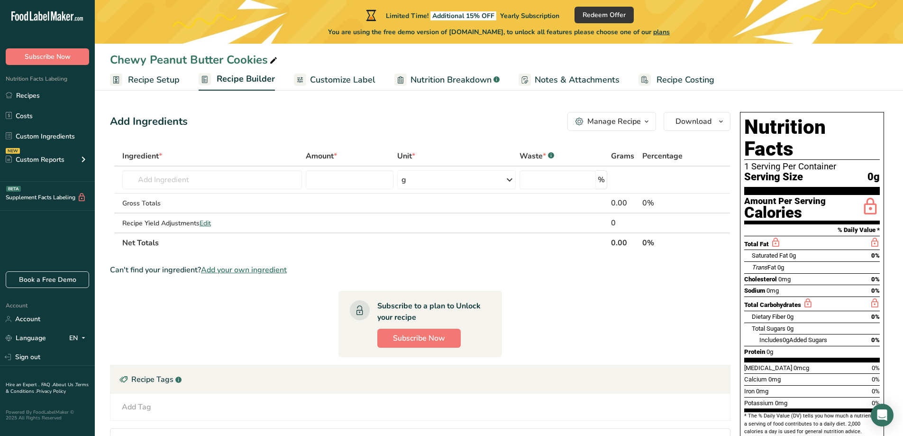
click at [329, 83] on span "Customize Label" at bounding box center [342, 80] width 65 height 13
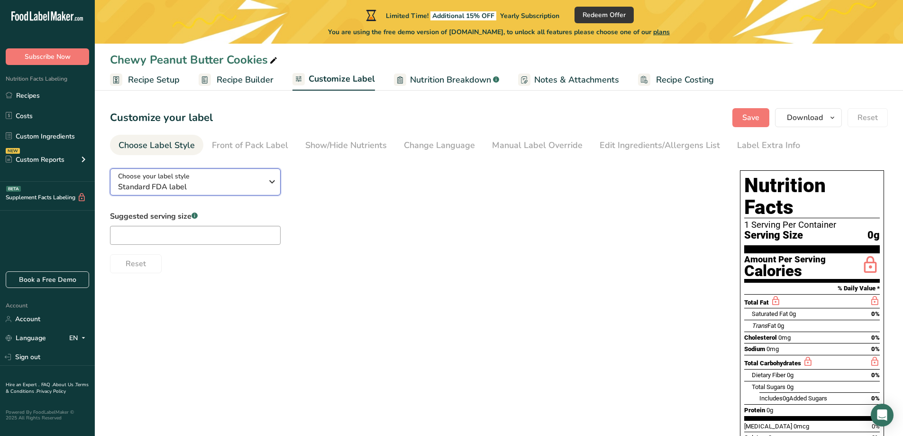
click at [274, 179] on icon "button" at bounding box center [272, 181] width 11 height 17
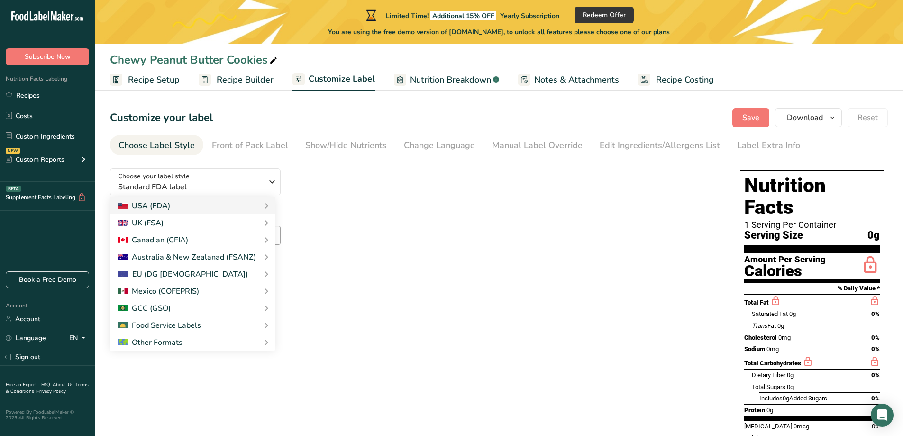
click at [469, 82] on span "Nutrition Breakdown" at bounding box center [450, 80] width 81 height 13
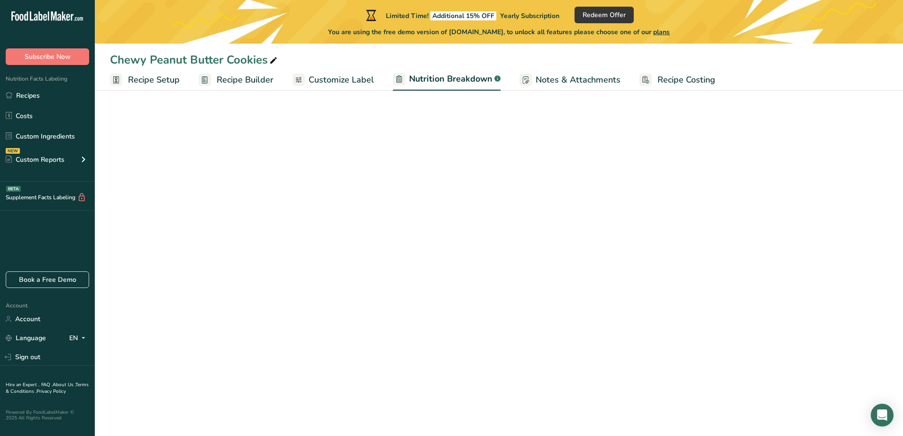
select select "Calories"
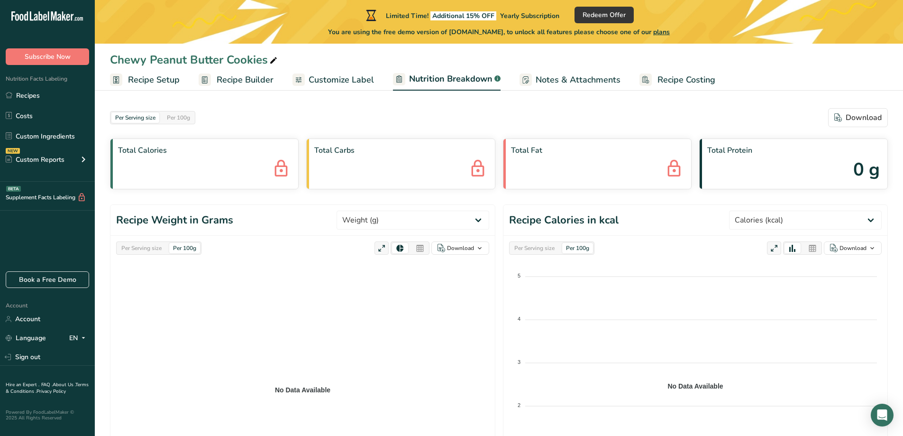
click at [558, 83] on span "Notes & Attachments" at bounding box center [578, 80] width 85 height 13
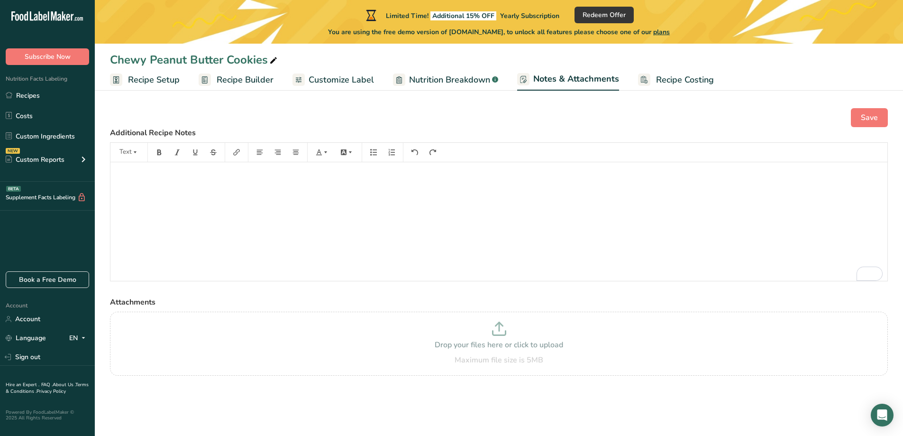
click at [249, 83] on span "Recipe Builder" at bounding box center [245, 80] width 57 height 13
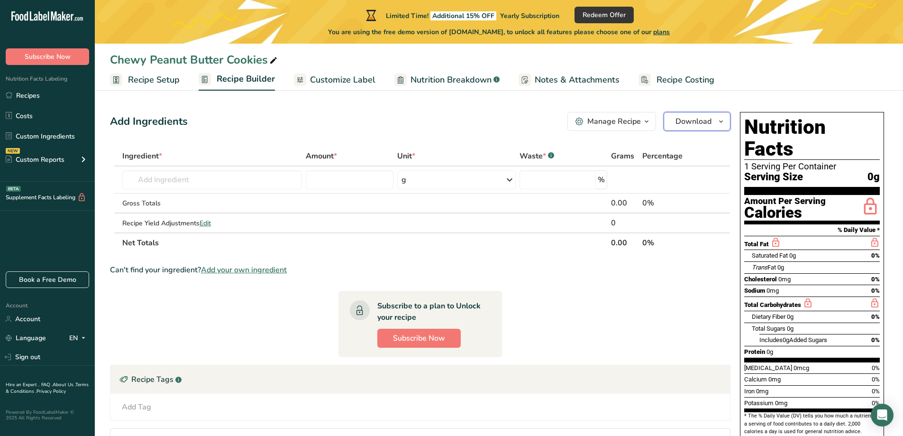
click at [704, 121] on span "Download" at bounding box center [694, 121] width 36 height 11
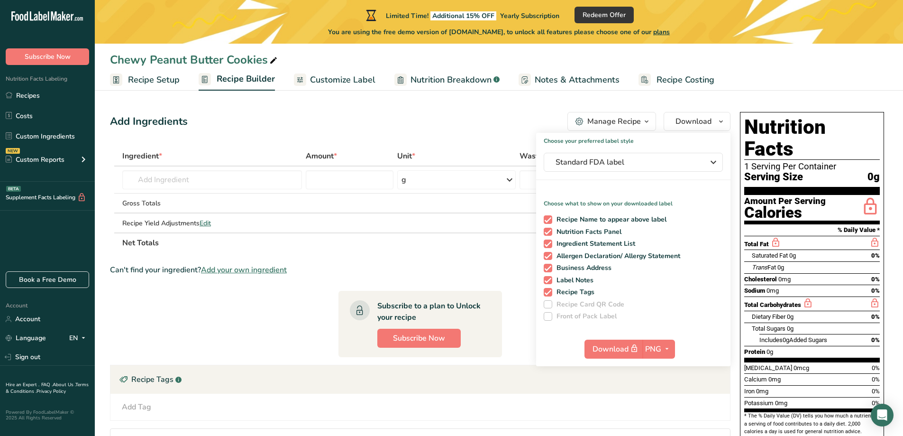
click at [640, 122] on div "Manage Recipe" at bounding box center [615, 121] width 54 height 11
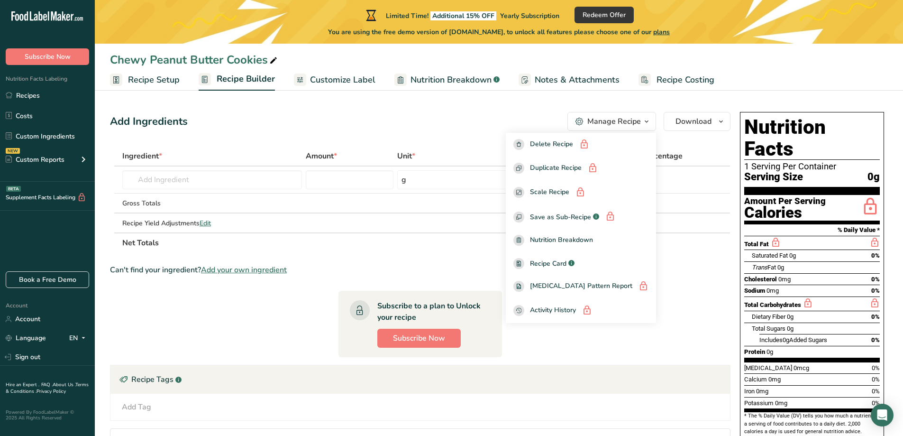
click at [479, 125] on div "Add Ingredients Manage Recipe Delete Recipe Duplicate Recipe Scale Recipe Save …" at bounding box center [420, 121] width 621 height 19
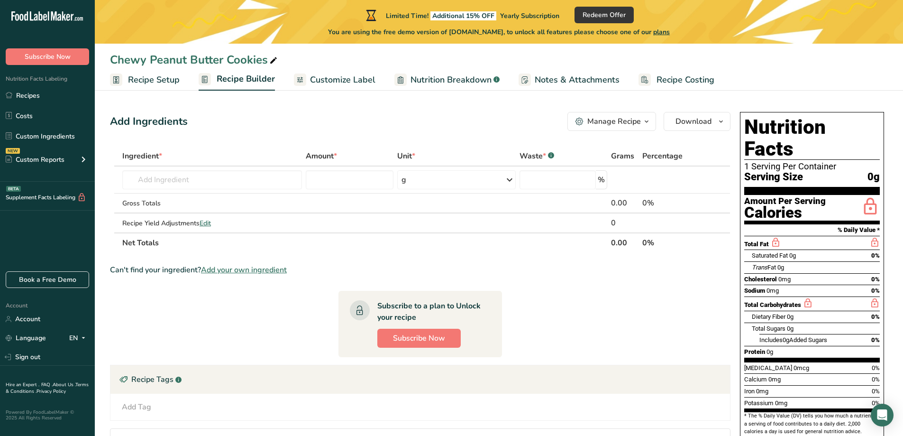
click at [257, 270] on span "Add your own ingredient" at bounding box center [244, 269] width 86 height 11
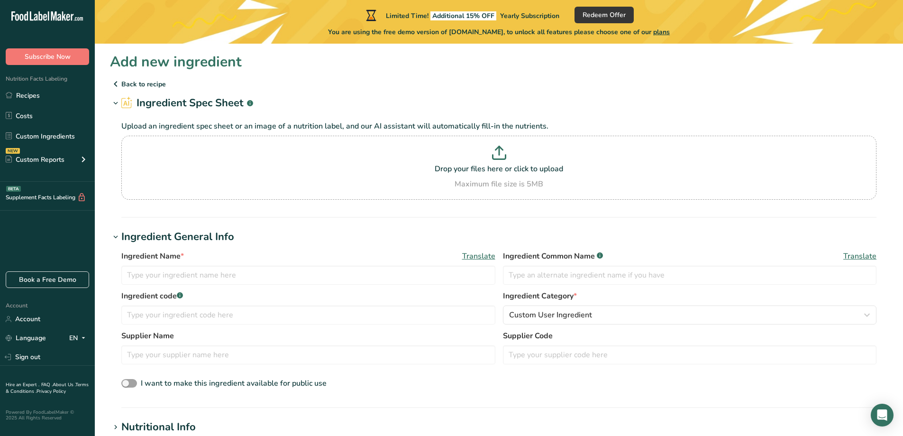
click at [143, 82] on p "Back to recipe" at bounding box center [499, 83] width 778 height 11
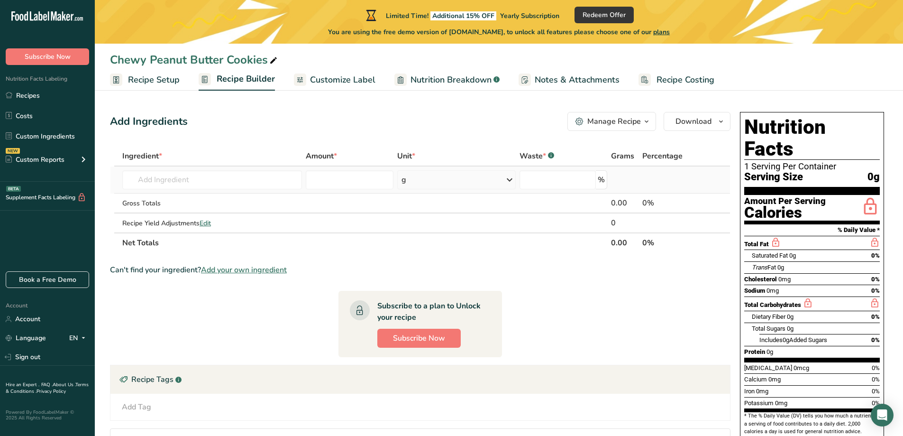
click at [440, 184] on div "g" at bounding box center [456, 179] width 118 height 19
